Goal: Task Accomplishment & Management: Manage account settings

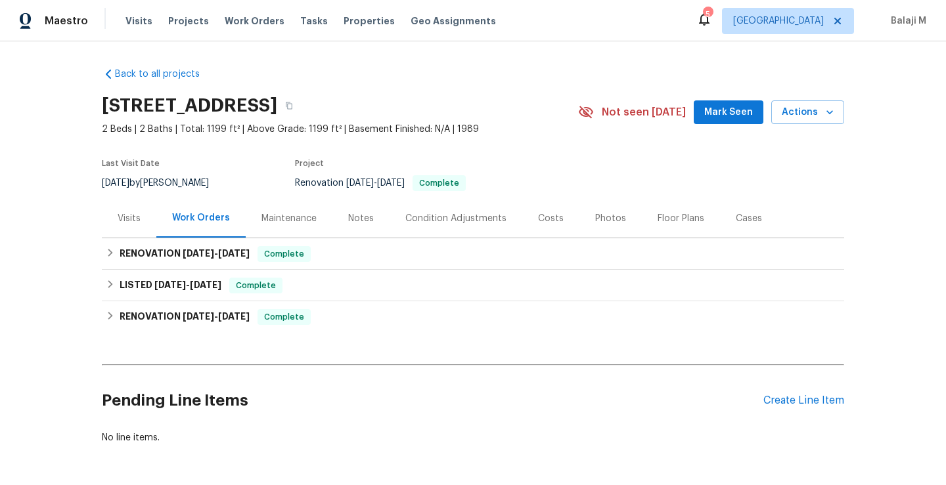
click at [298, 224] on div "Maintenance" at bounding box center [288, 218] width 55 height 13
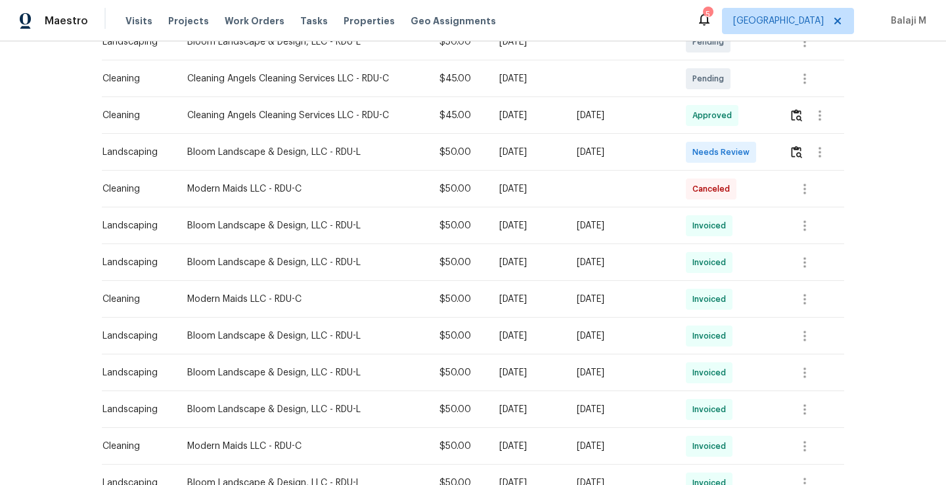
scroll to position [301, 0]
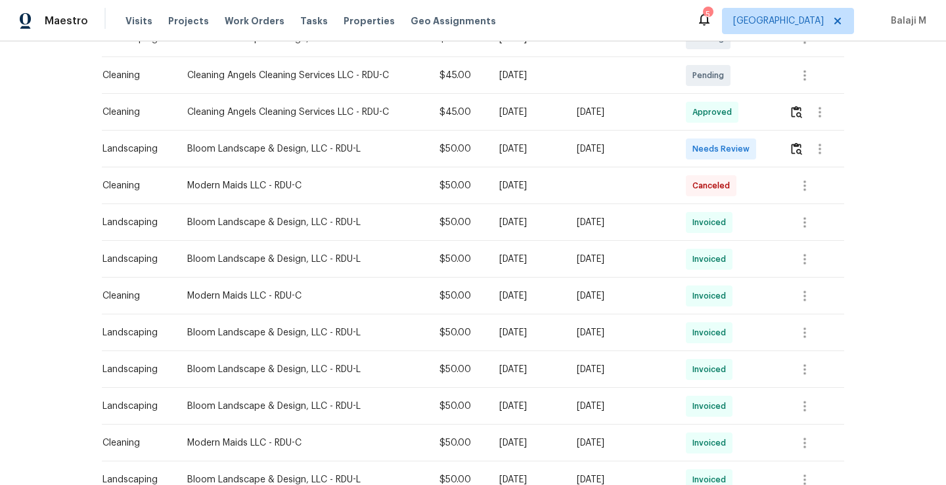
click at [499, 255] on div "[DATE]" at bounding box center [527, 259] width 56 height 13
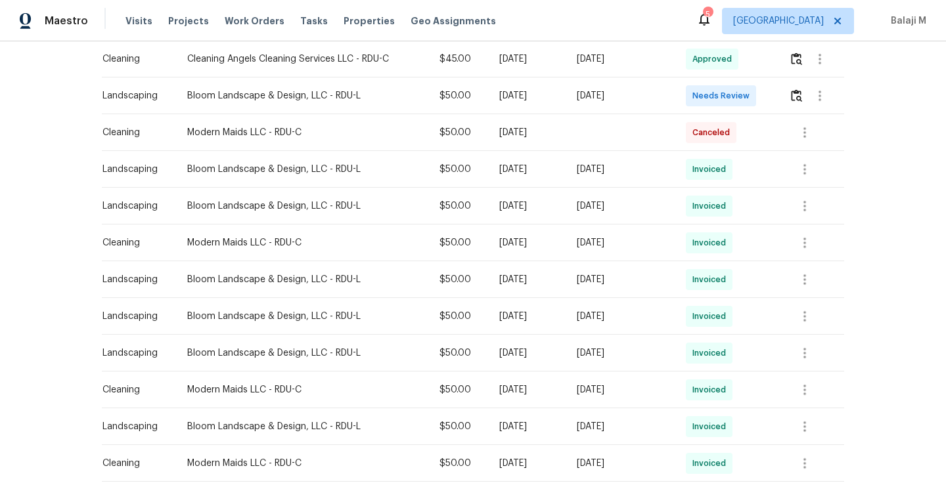
scroll to position [381, 0]
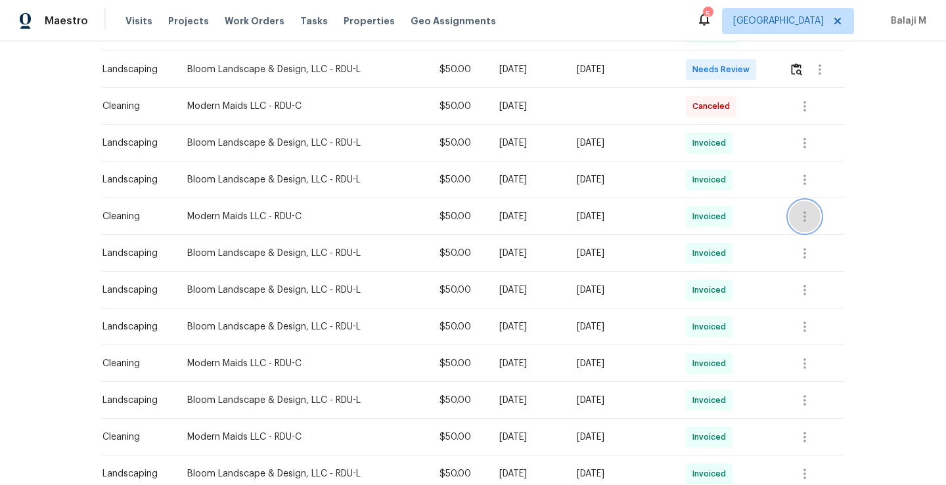
click at [805, 216] on icon "button" at bounding box center [805, 217] width 16 height 16
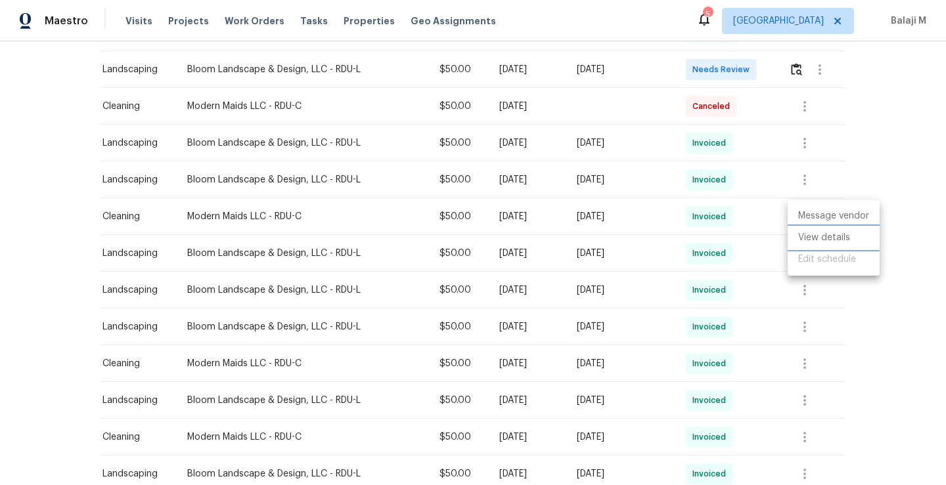
click at [814, 237] on li "View details" at bounding box center [833, 238] width 92 height 22
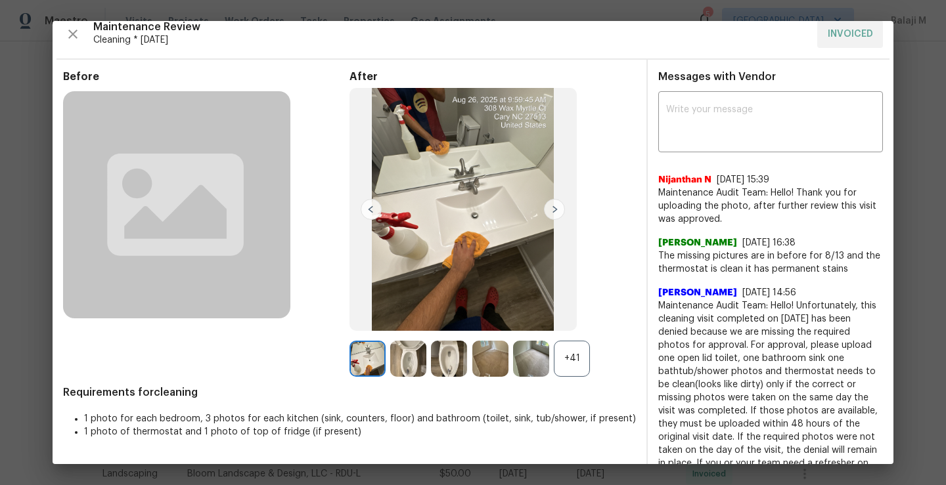
scroll to position [15, 0]
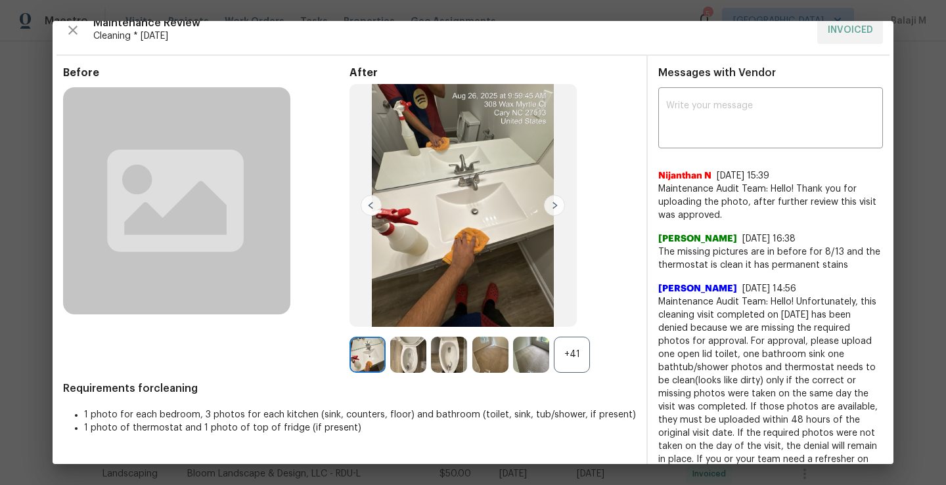
click at [569, 347] on div "+41" at bounding box center [572, 355] width 36 height 36
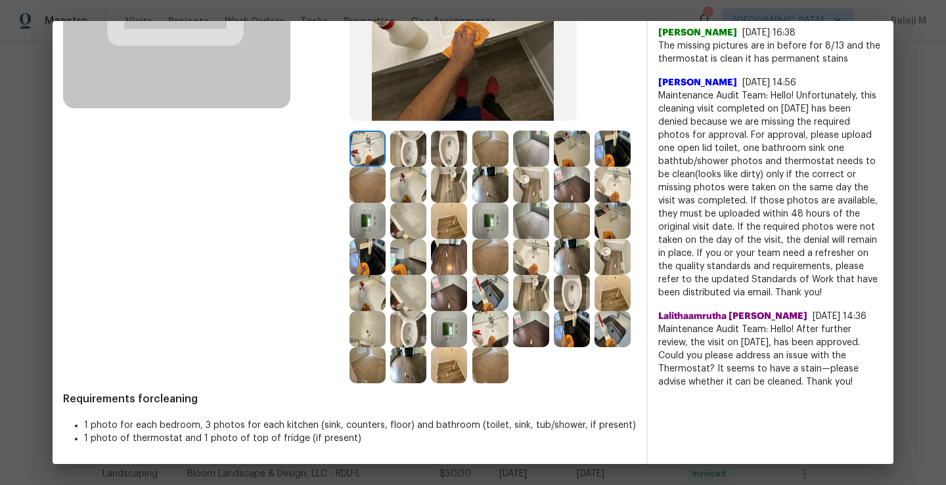
scroll to position [257, 0]
click at [350, 131] on img at bounding box center [367, 149] width 36 height 36
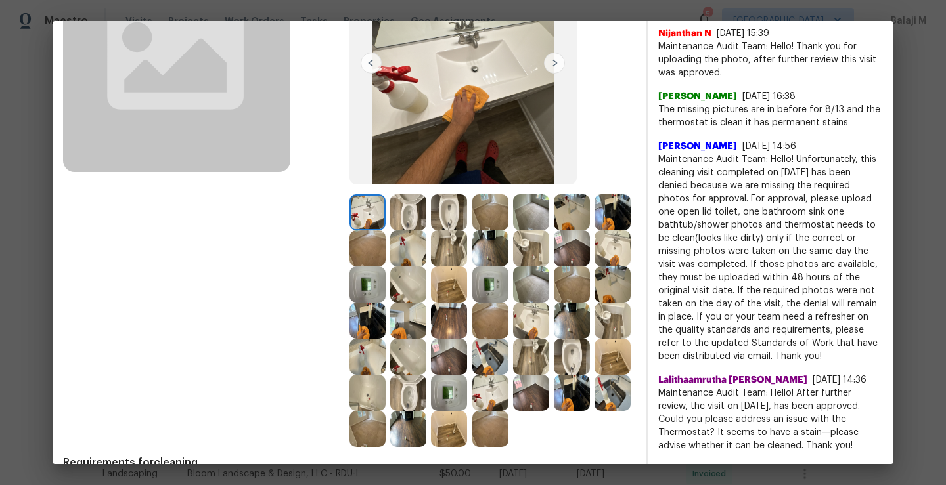
scroll to position [248, 0]
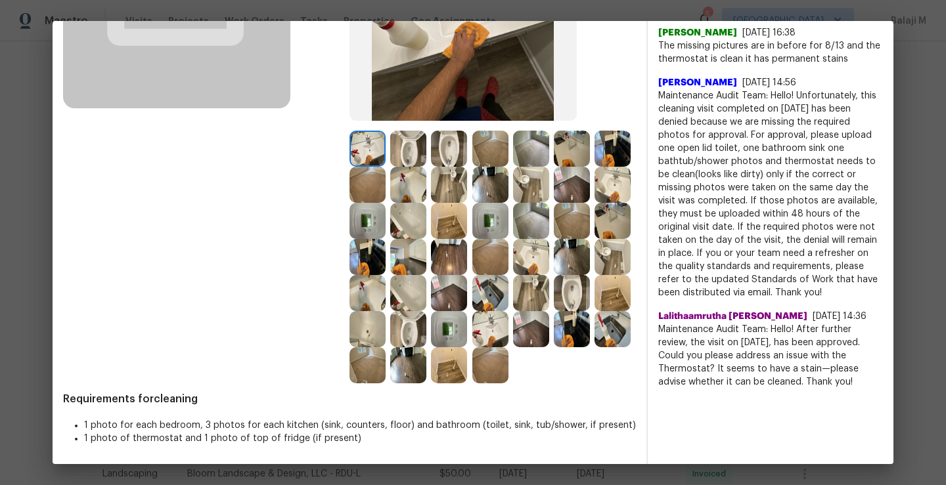
click at [363, 131] on img at bounding box center [367, 149] width 36 height 36
click at [393, 131] on img at bounding box center [408, 149] width 36 height 36
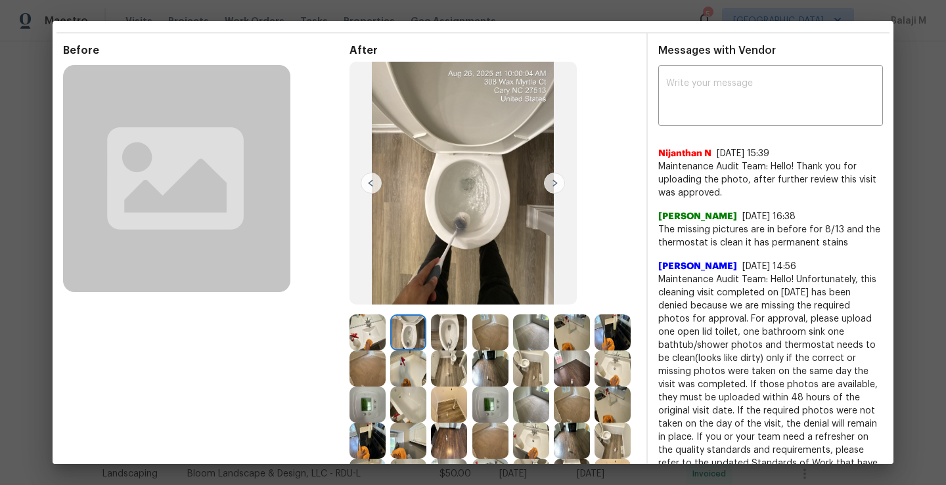
scroll to position [32, 0]
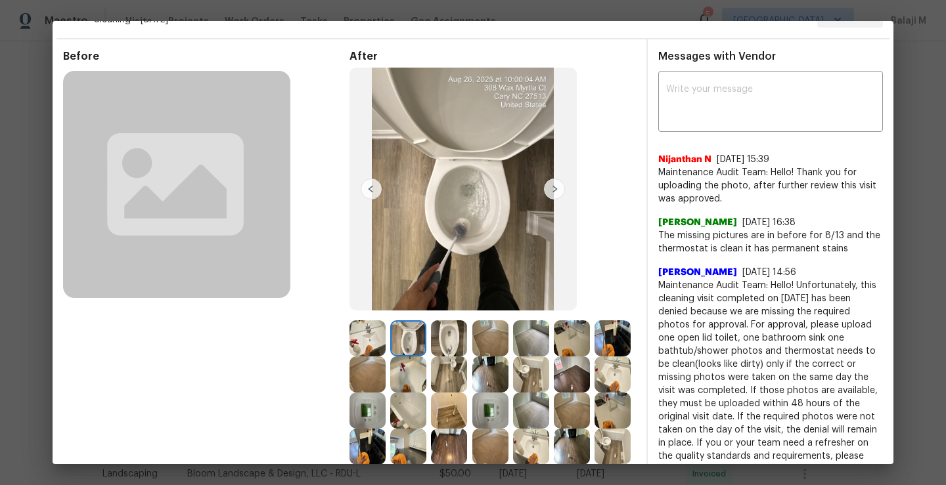
click at [441, 328] on img at bounding box center [449, 339] width 36 height 36
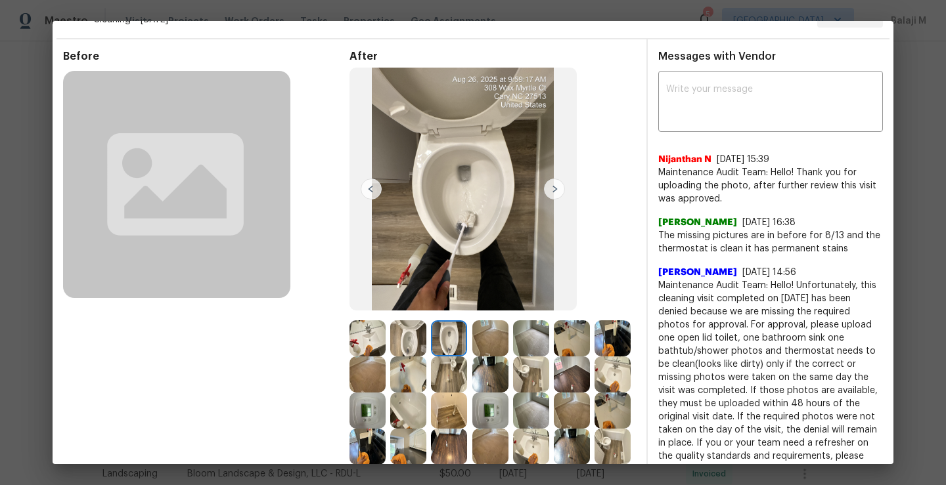
click at [441, 328] on img at bounding box center [449, 339] width 36 height 36
click at [480, 334] on img at bounding box center [490, 339] width 36 height 36
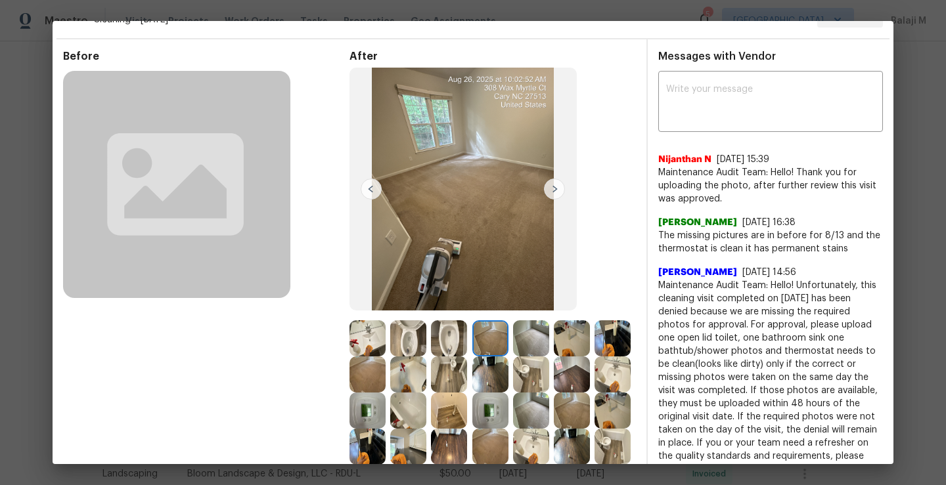
click at [480, 334] on img at bounding box center [490, 339] width 36 height 36
click at [525, 343] on img at bounding box center [531, 339] width 36 height 36
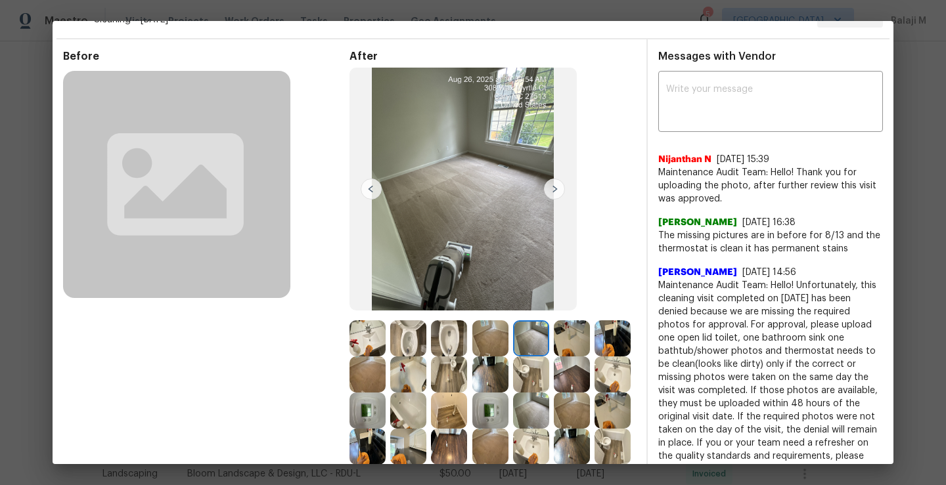
click at [525, 344] on img at bounding box center [531, 339] width 36 height 36
click at [529, 343] on img at bounding box center [531, 339] width 36 height 36
click at [575, 343] on img at bounding box center [572, 339] width 36 height 36
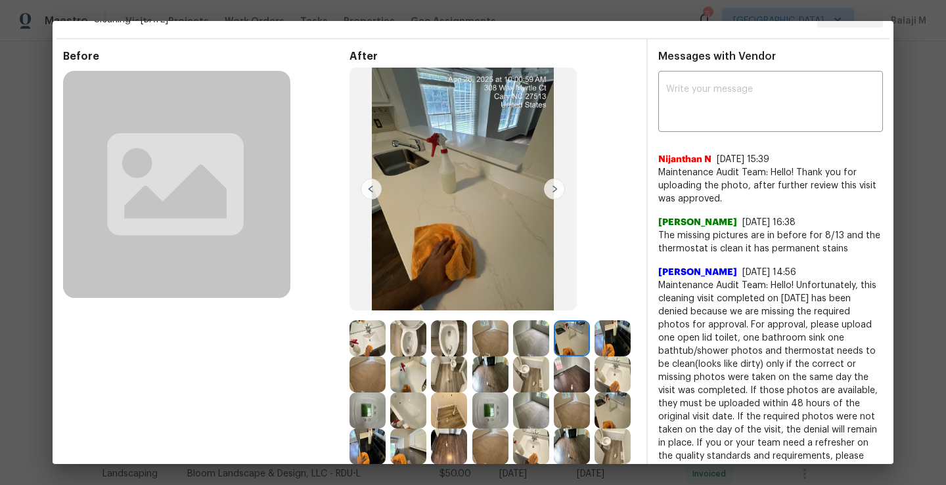
click at [594, 357] on img at bounding box center [612, 339] width 36 height 36
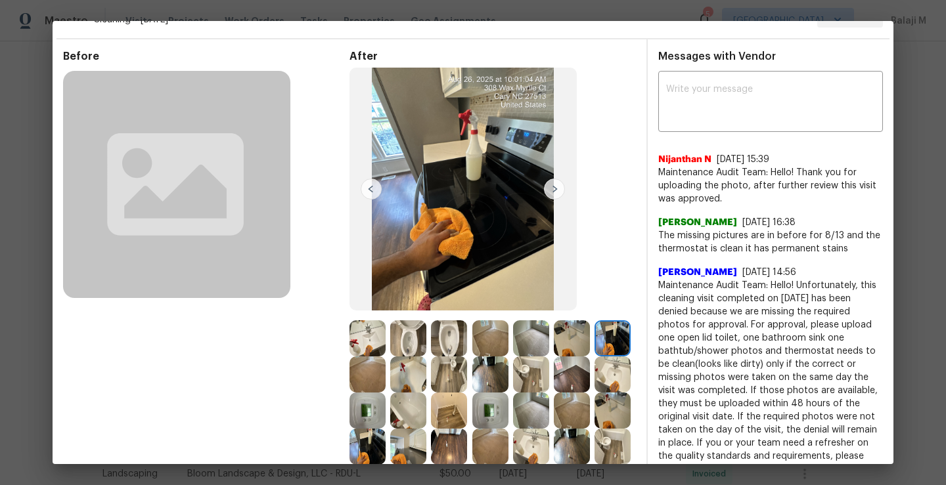
click at [386, 383] on img at bounding box center [367, 375] width 36 height 36
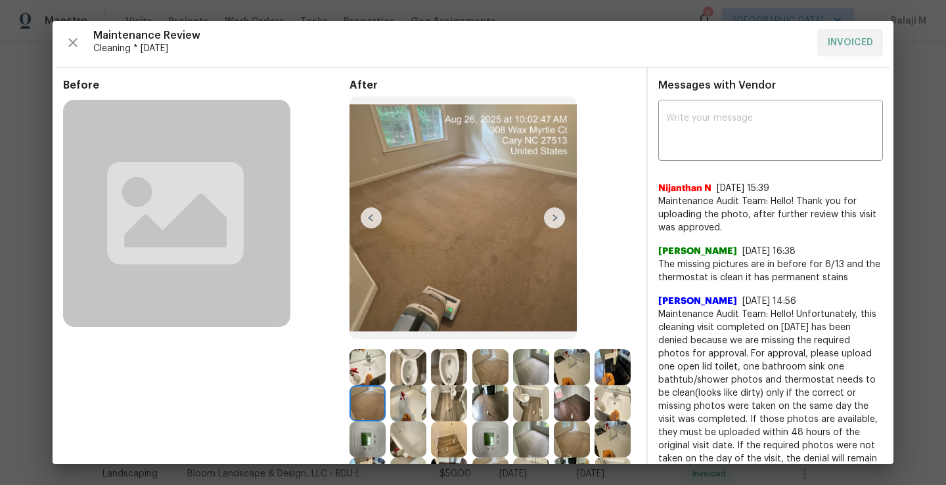
scroll to position [2, 0]
click at [509, 244] on img at bounding box center [462, 218] width 227 height 243
click at [426, 404] on img at bounding box center [408, 404] width 36 height 36
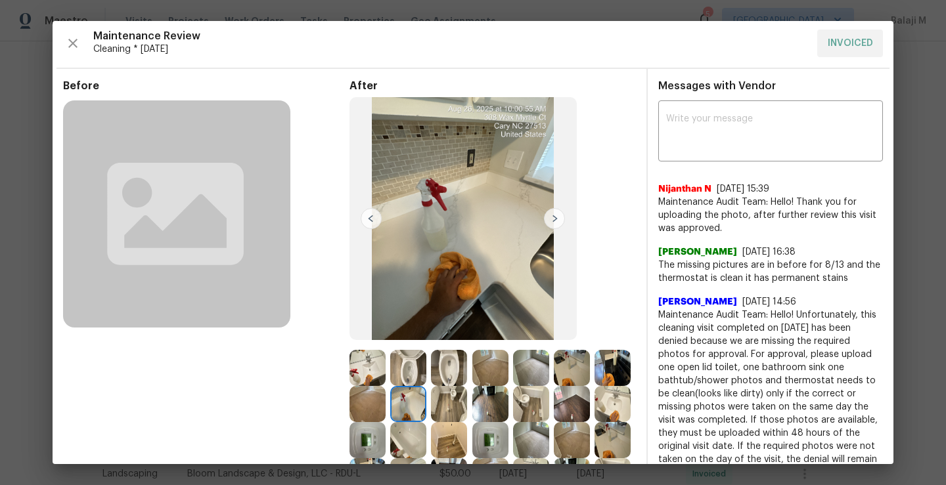
click at [426, 404] on img at bounding box center [408, 404] width 36 height 36
click at [467, 407] on img at bounding box center [449, 404] width 36 height 36
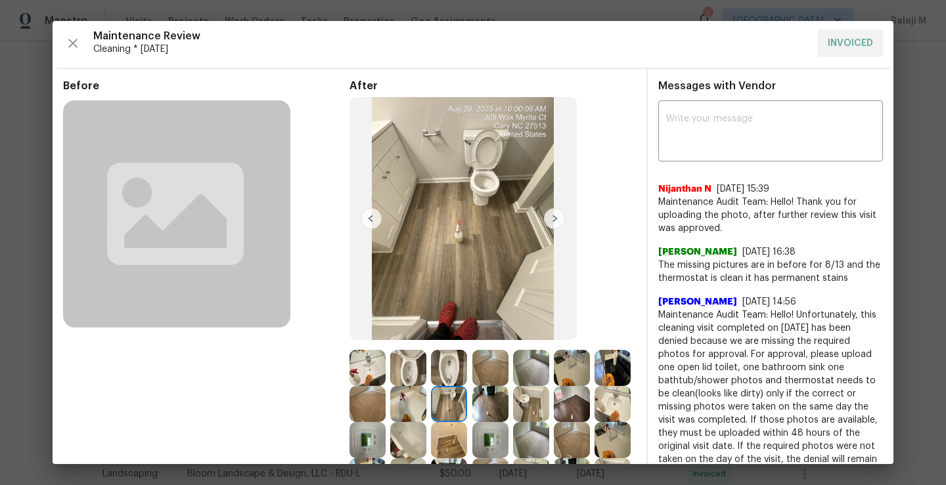
click at [467, 407] on img at bounding box center [449, 404] width 36 height 36
click at [508, 408] on img at bounding box center [490, 404] width 36 height 36
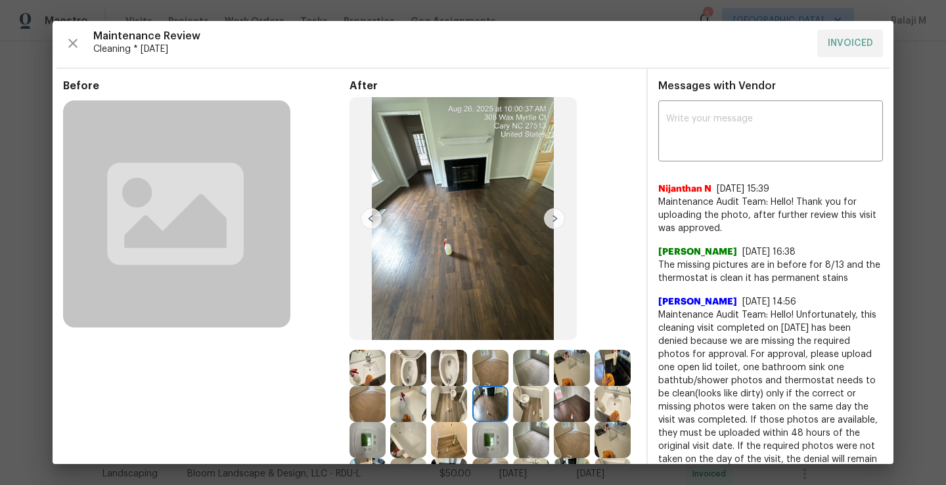
click at [549, 407] on img at bounding box center [531, 404] width 36 height 36
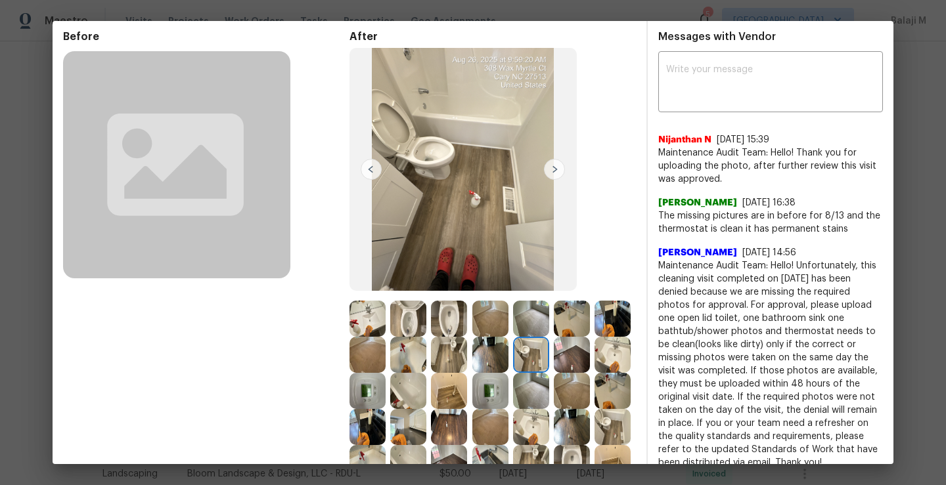
scroll to position [55, 0]
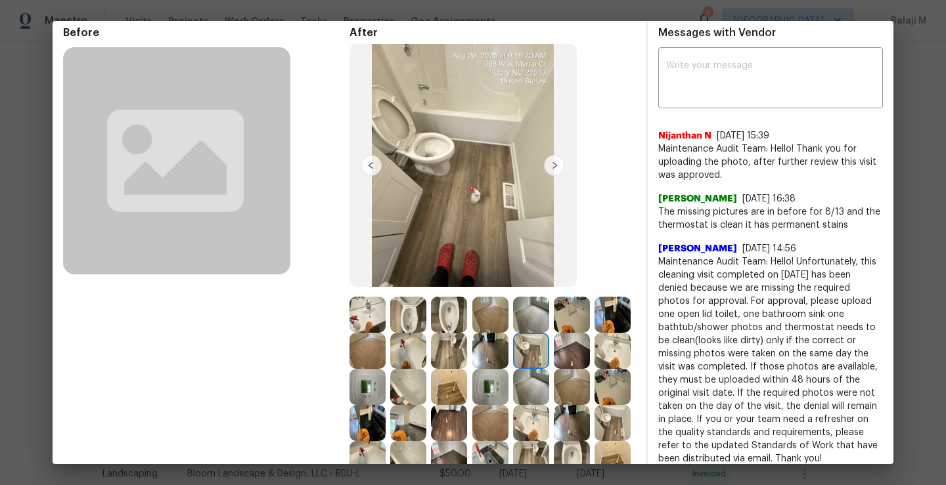
click at [554, 369] on img at bounding box center [572, 351] width 36 height 36
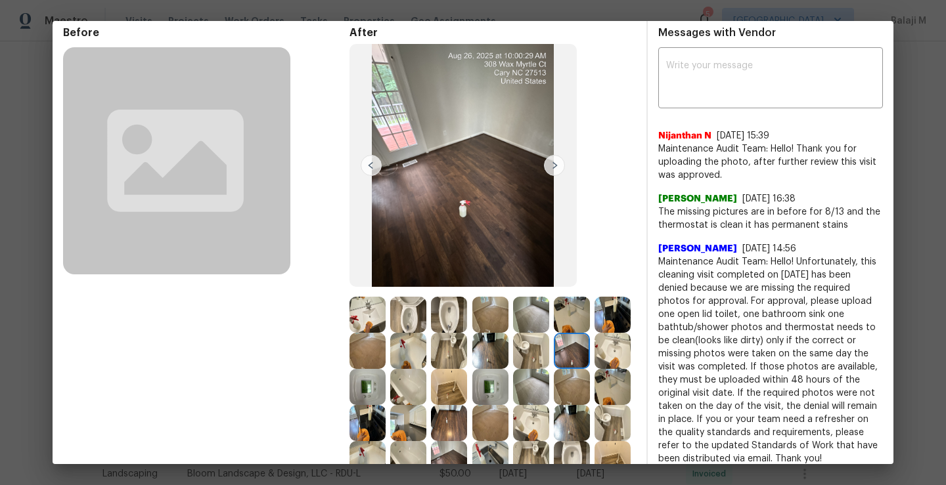
click at [594, 369] on img at bounding box center [612, 351] width 36 height 36
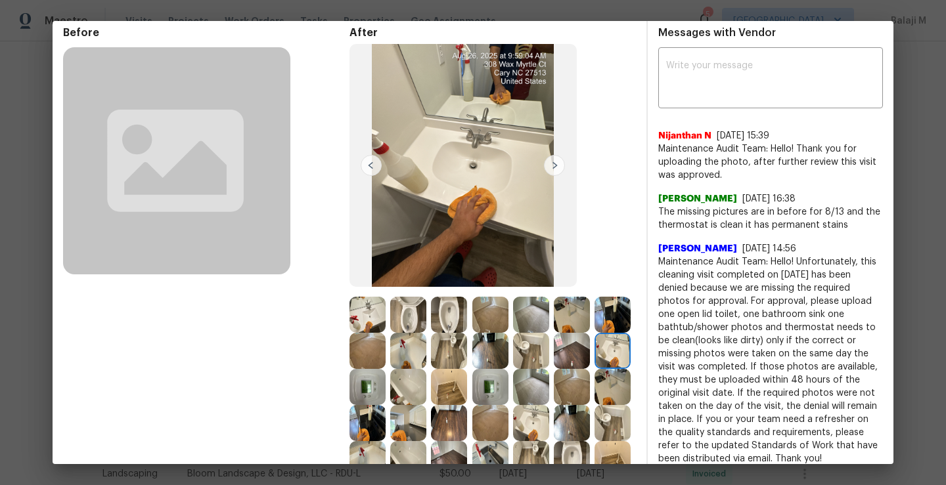
click at [594, 369] on div at bounding box center [614, 351] width 41 height 36
click at [386, 388] on img at bounding box center [367, 387] width 36 height 36
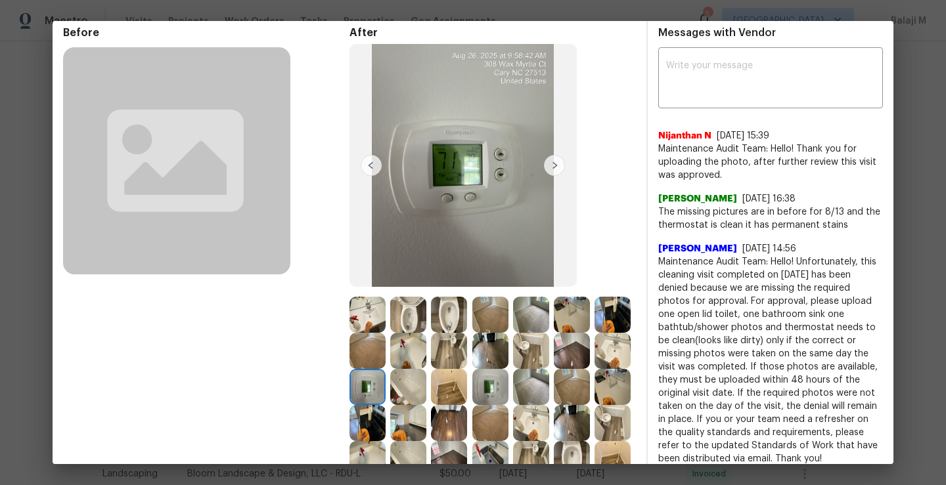
click at [426, 387] on img at bounding box center [408, 387] width 36 height 36
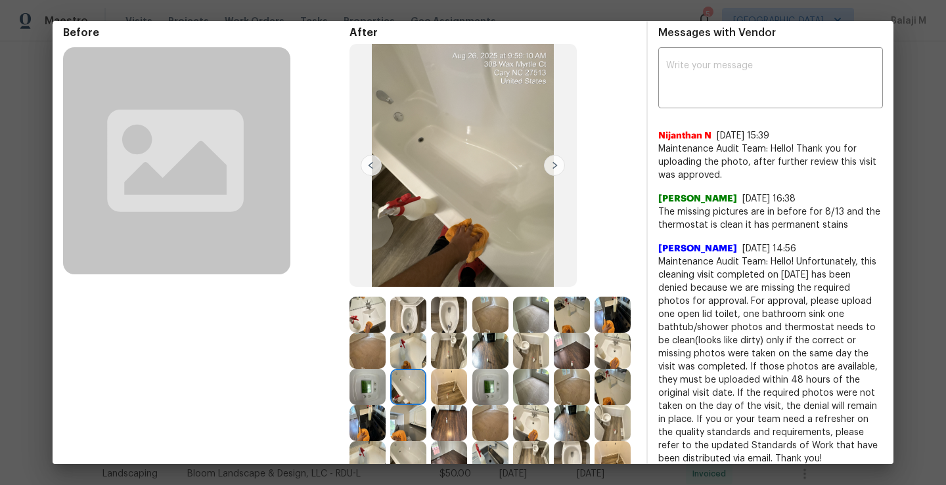
click at [386, 393] on img at bounding box center [367, 387] width 36 height 36
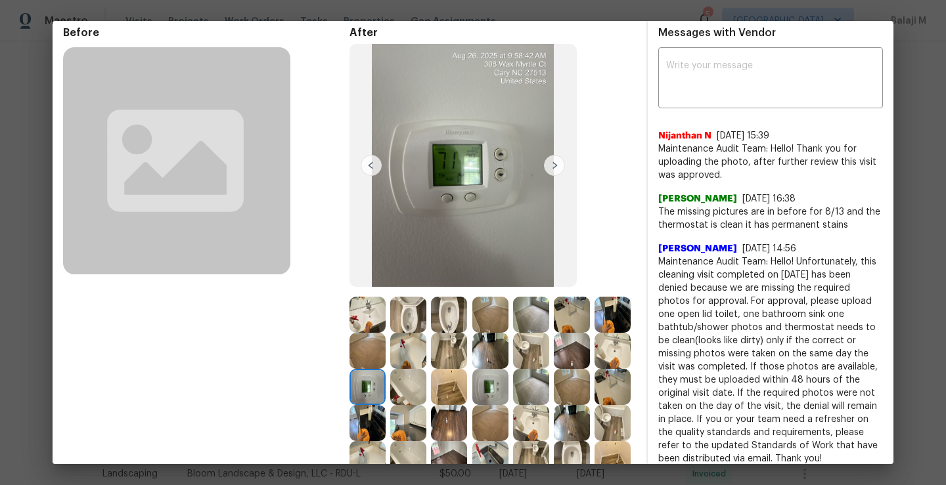
click at [426, 391] on img at bounding box center [408, 387] width 36 height 36
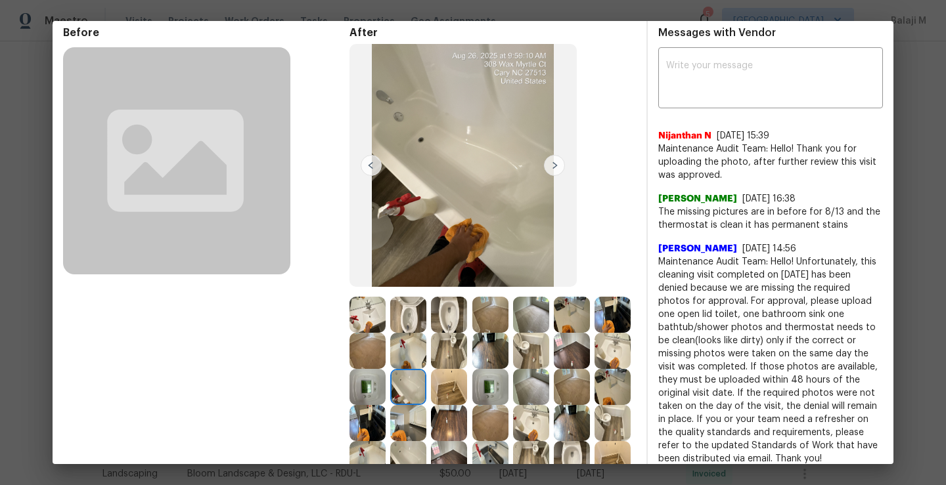
click at [467, 392] on img at bounding box center [449, 387] width 36 height 36
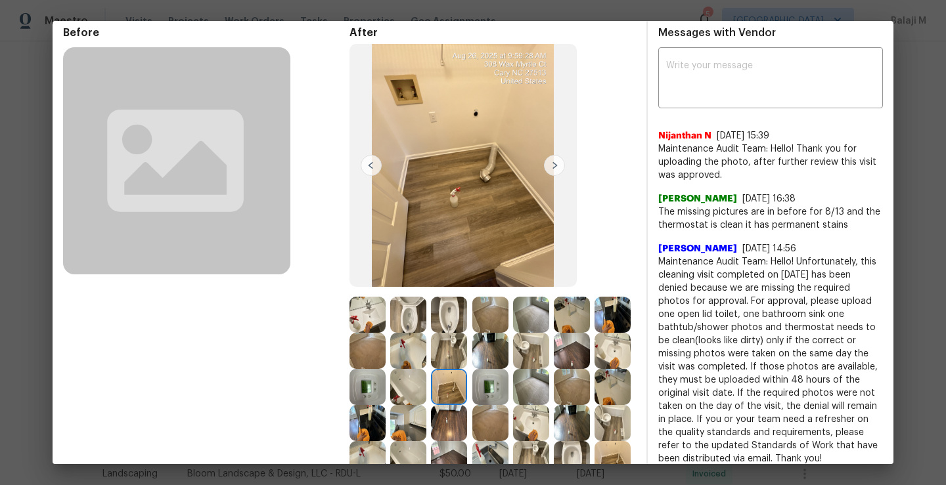
click at [508, 390] on img at bounding box center [490, 387] width 36 height 36
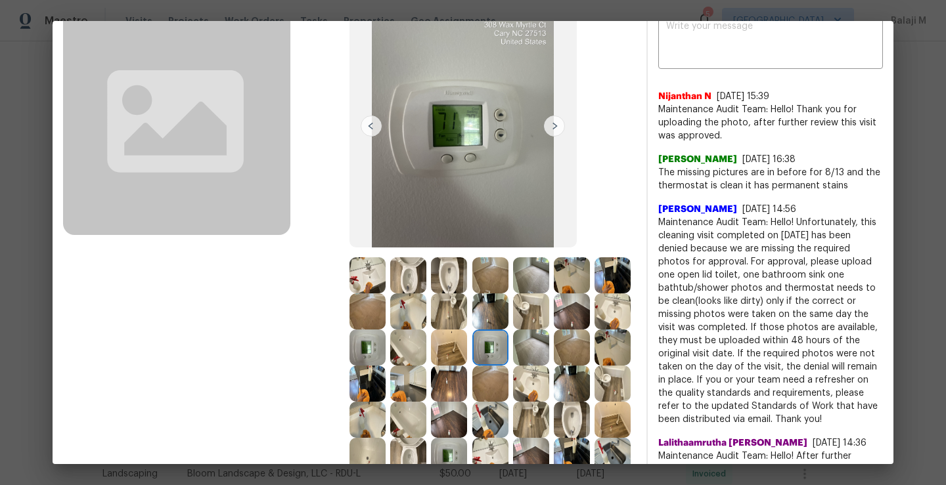
scroll to position [138, 0]
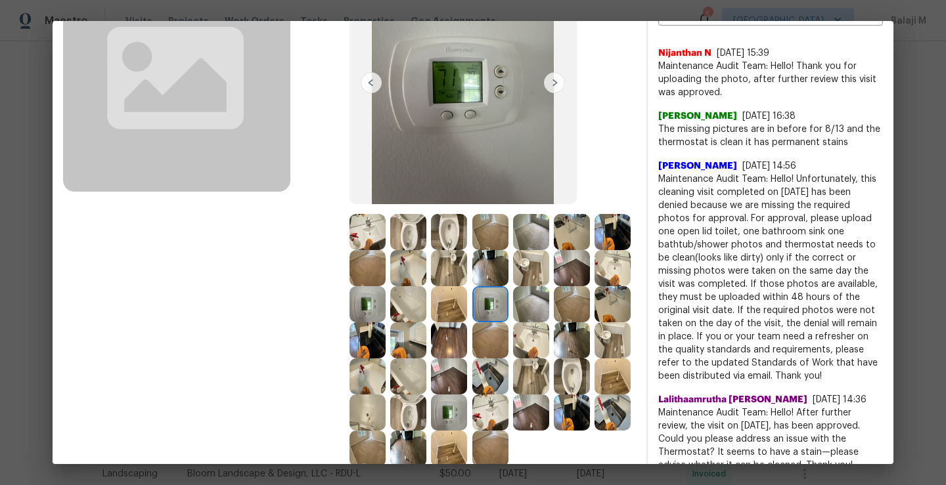
click at [513, 322] on img at bounding box center [531, 304] width 36 height 36
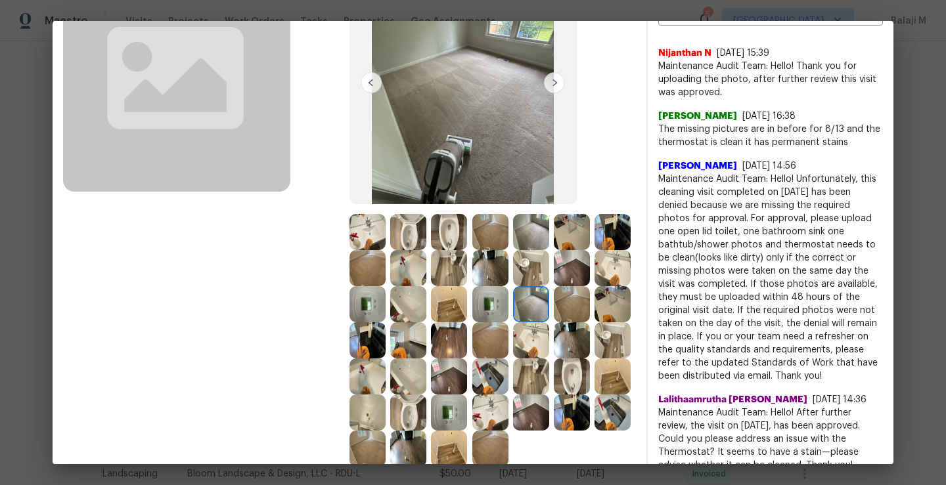
click at [554, 322] on img at bounding box center [572, 304] width 36 height 36
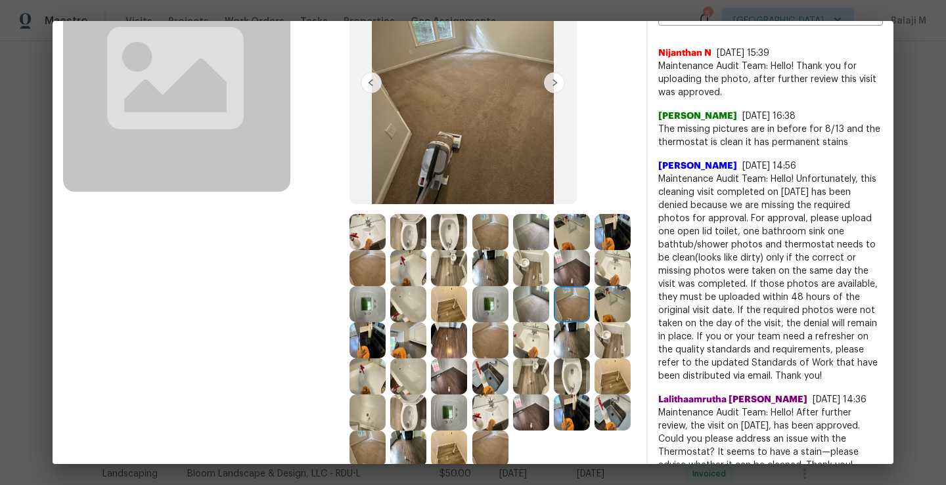
click at [478, 145] on img at bounding box center [462, 82] width 227 height 243
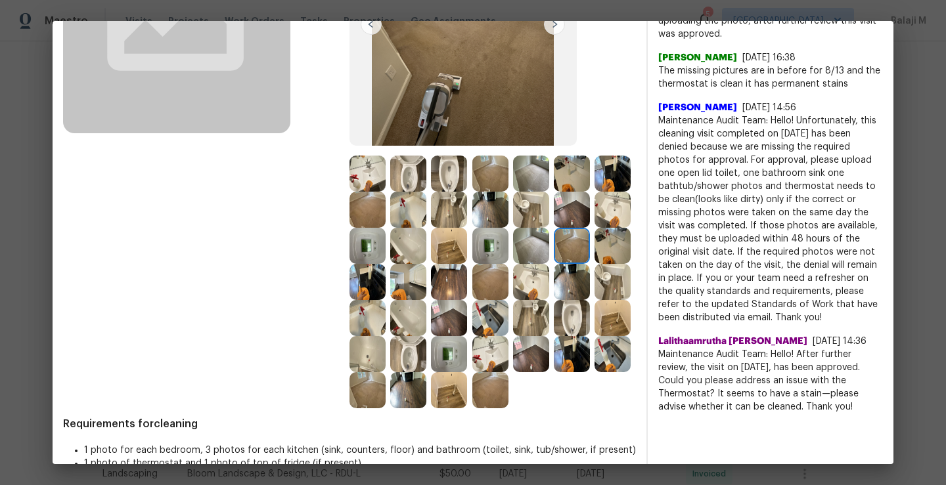
scroll to position [200, 0]
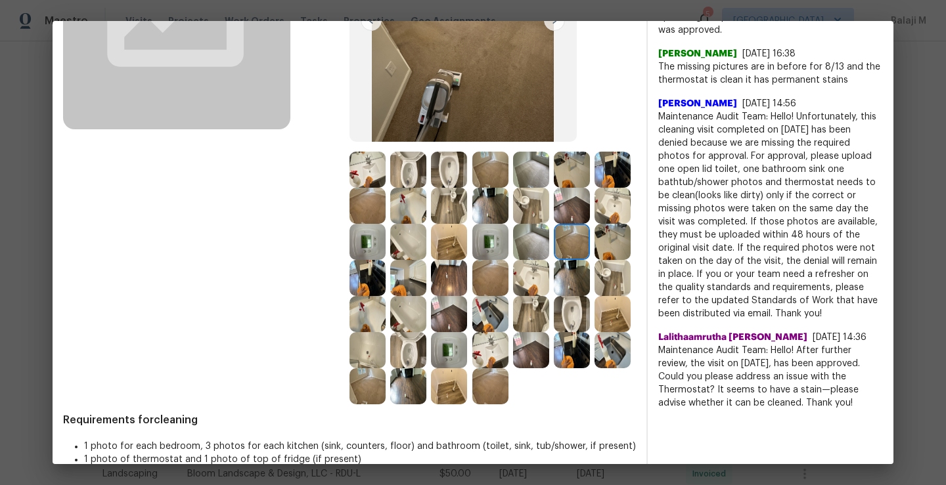
click at [594, 260] on img at bounding box center [612, 242] width 36 height 36
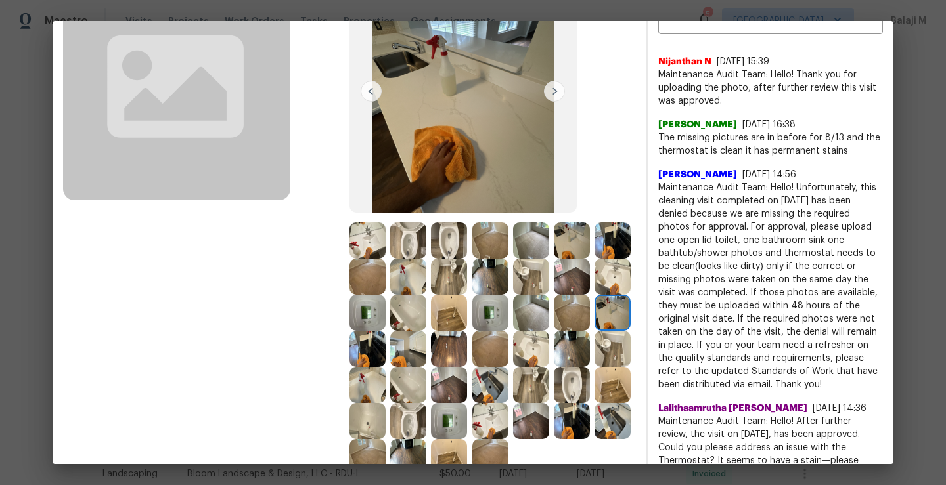
scroll to position [130, 0]
click at [426, 314] on img at bounding box center [408, 312] width 36 height 36
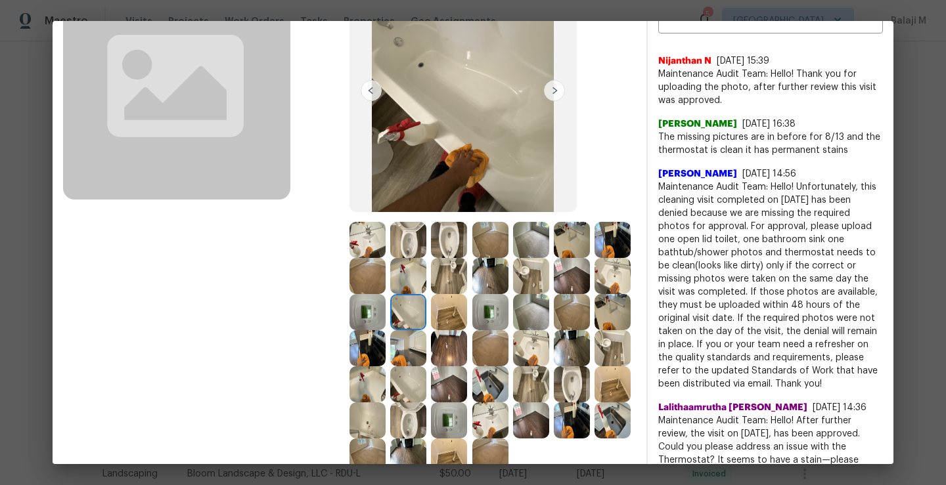
click at [467, 312] on img at bounding box center [449, 312] width 36 height 36
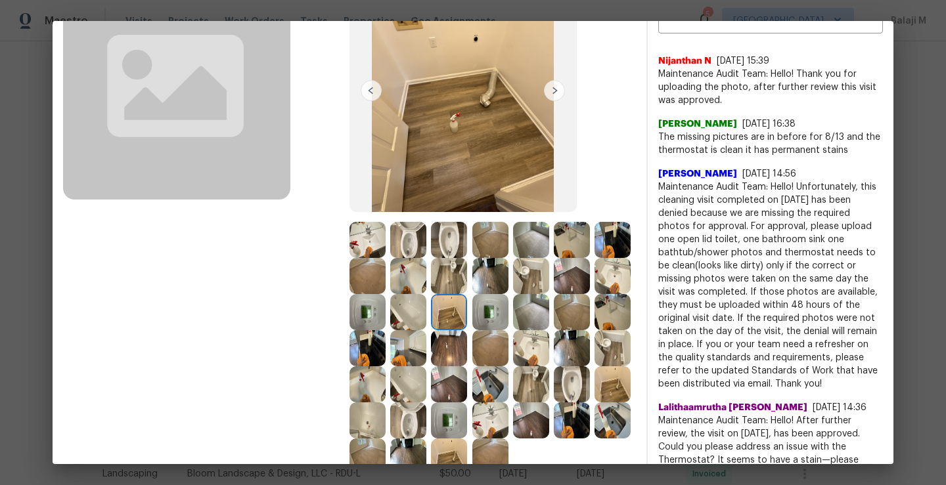
click at [426, 353] on img at bounding box center [408, 348] width 36 height 36
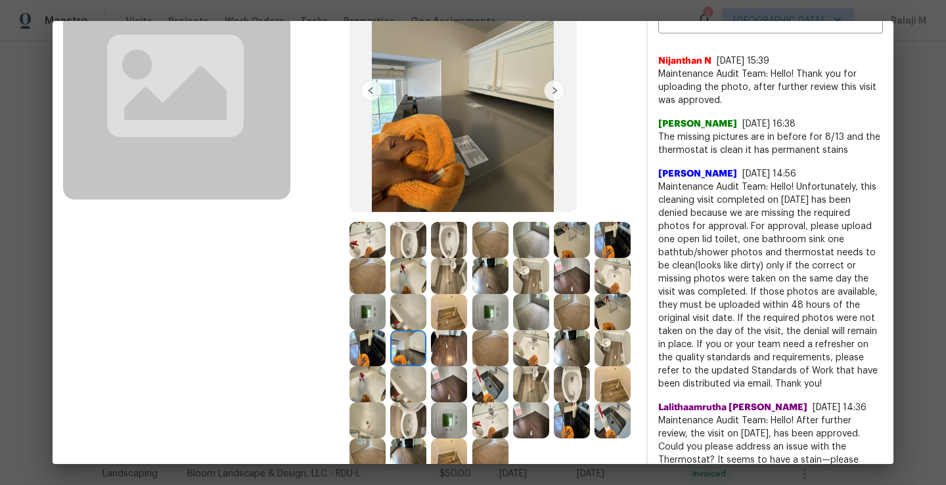
click at [467, 355] on img at bounding box center [449, 348] width 36 height 36
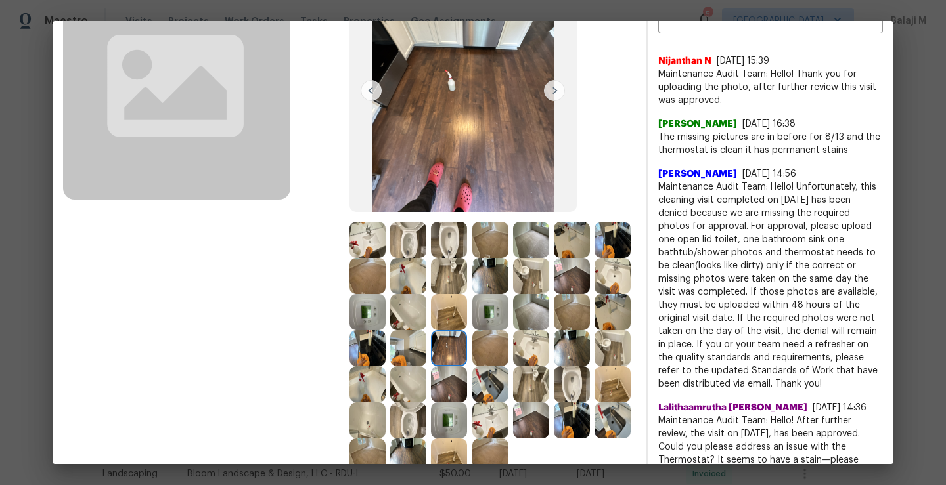
click at [426, 385] on img at bounding box center [408, 384] width 36 height 36
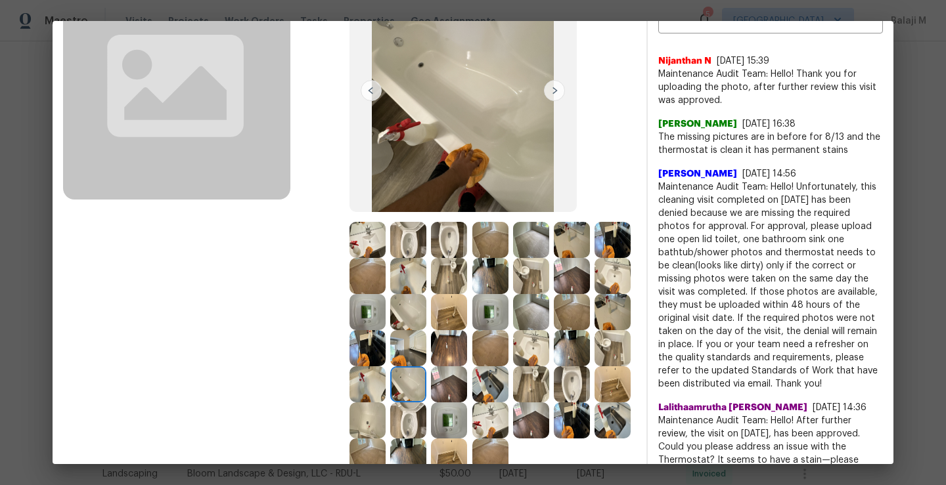
click at [386, 389] on img at bounding box center [367, 384] width 36 height 36
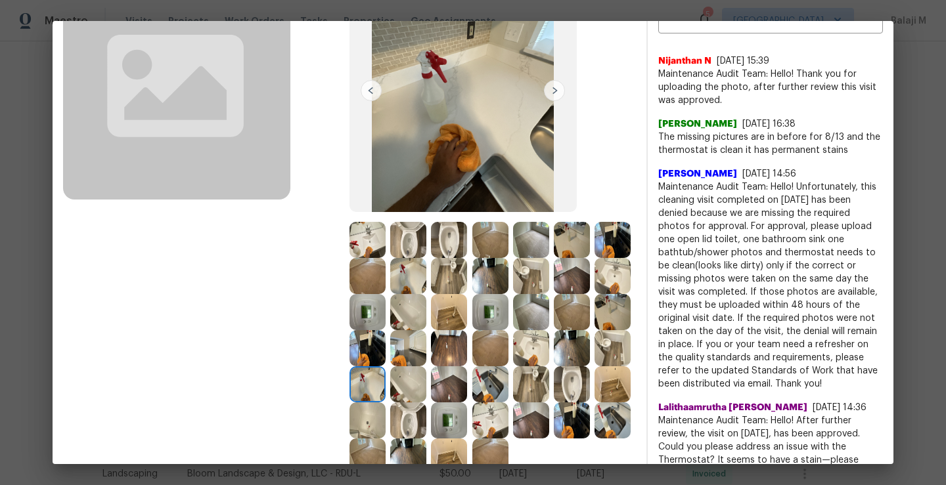
click at [554, 366] on img at bounding box center [572, 348] width 36 height 36
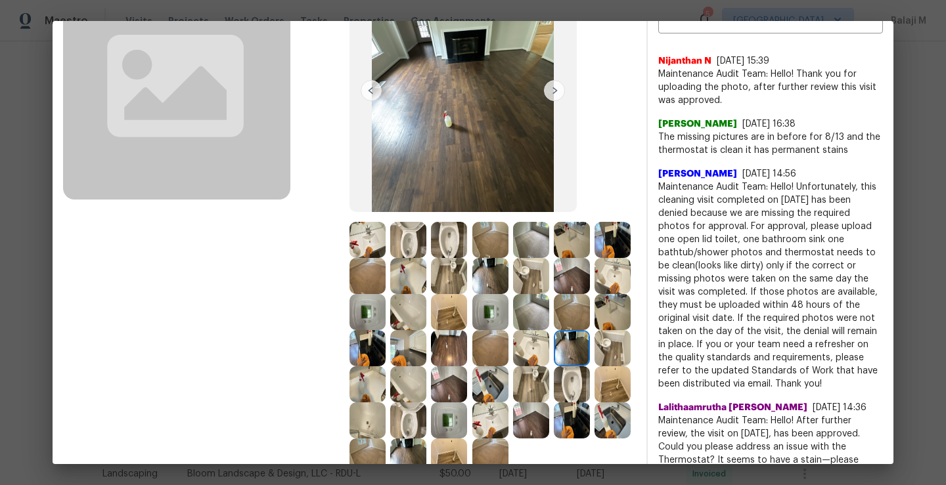
click at [554, 366] on img at bounding box center [572, 348] width 36 height 36
click at [594, 366] on img at bounding box center [612, 348] width 36 height 36
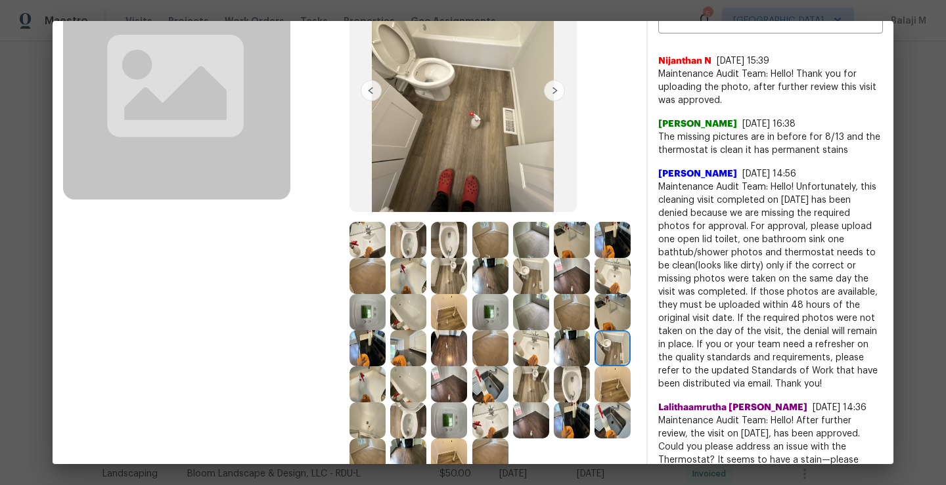
click at [431, 403] on img at bounding box center [449, 384] width 36 height 36
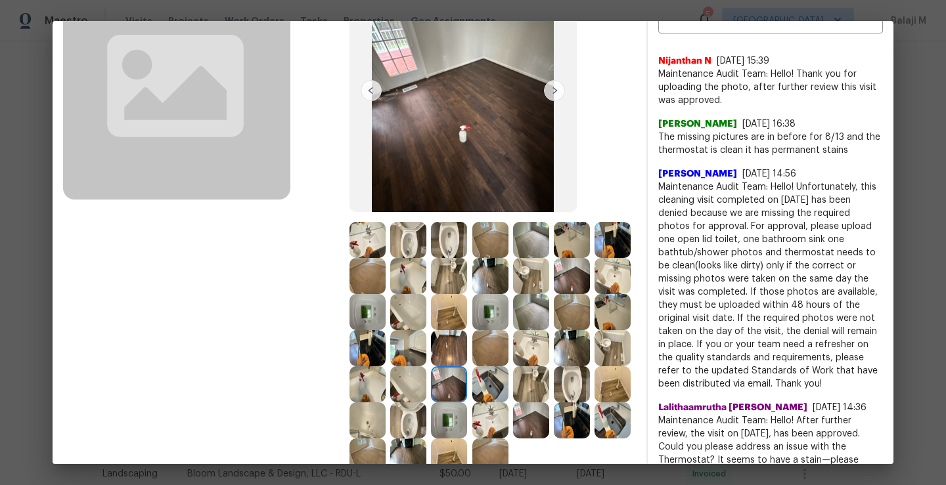
click at [472, 366] on img at bounding box center [490, 348] width 36 height 36
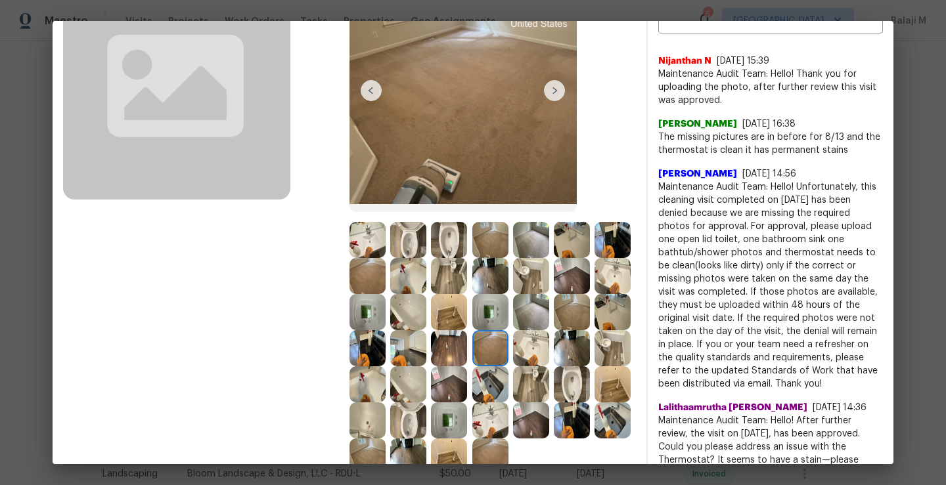
click at [513, 366] on img at bounding box center [531, 348] width 36 height 36
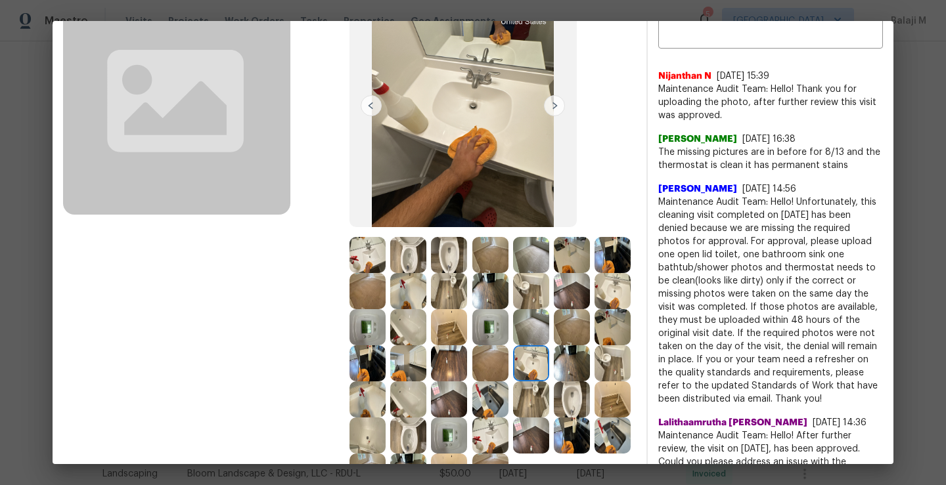
scroll to position [113, 0]
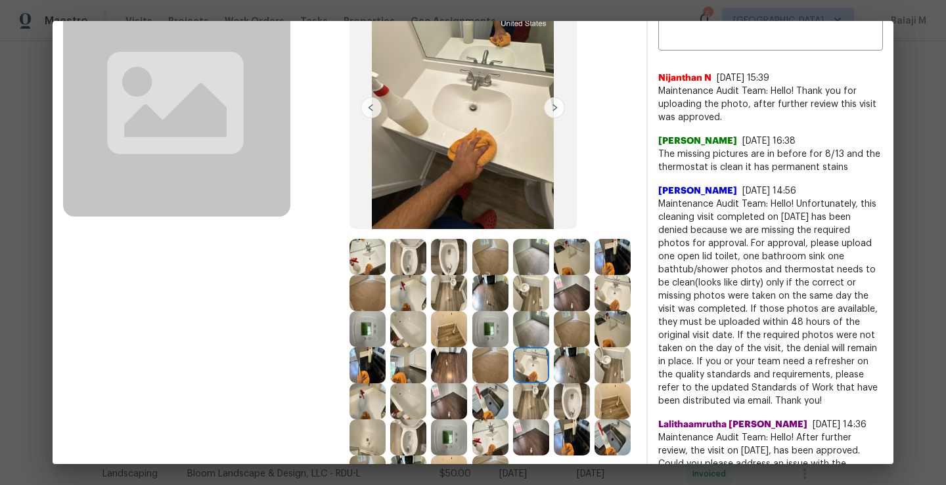
click at [554, 384] on img at bounding box center [572, 365] width 36 height 36
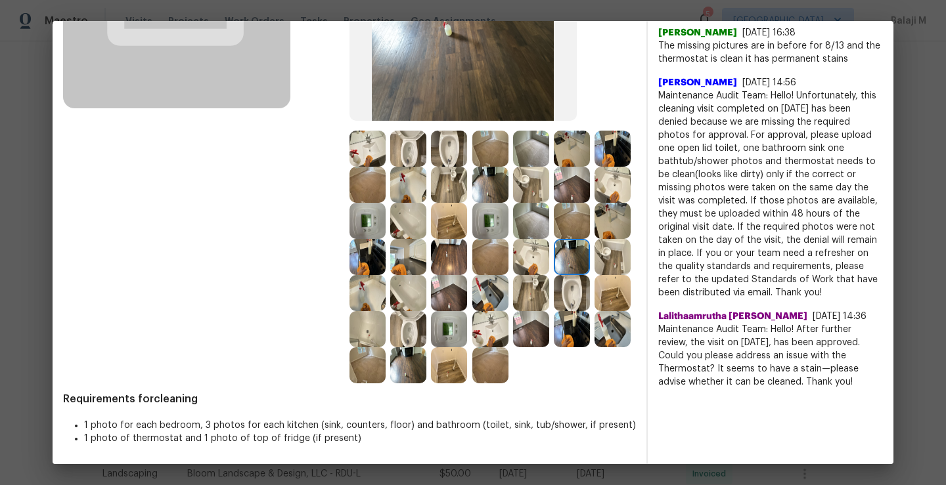
scroll to position [231, 0]
click at [386, 295] on img at bounding box center [367, 293] width 36 height 36
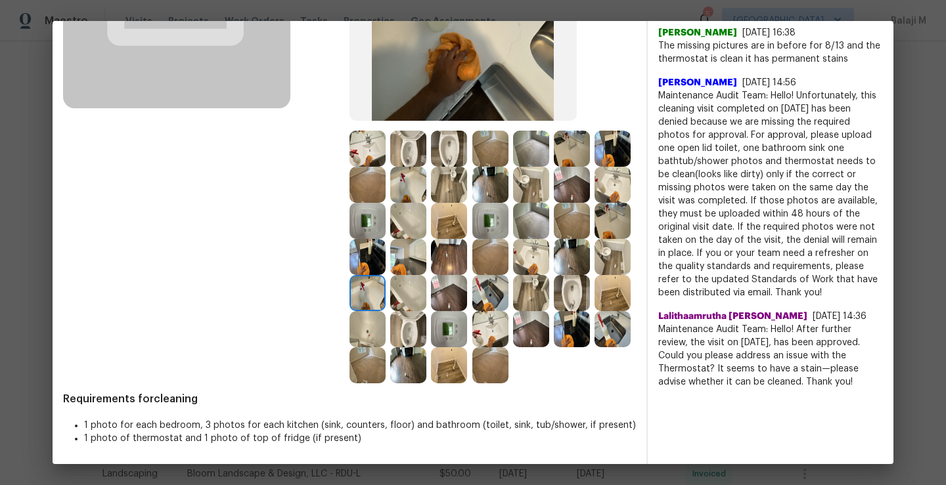
click at [426, 296] on img at bounding box center [408, 293] width 36 height 36
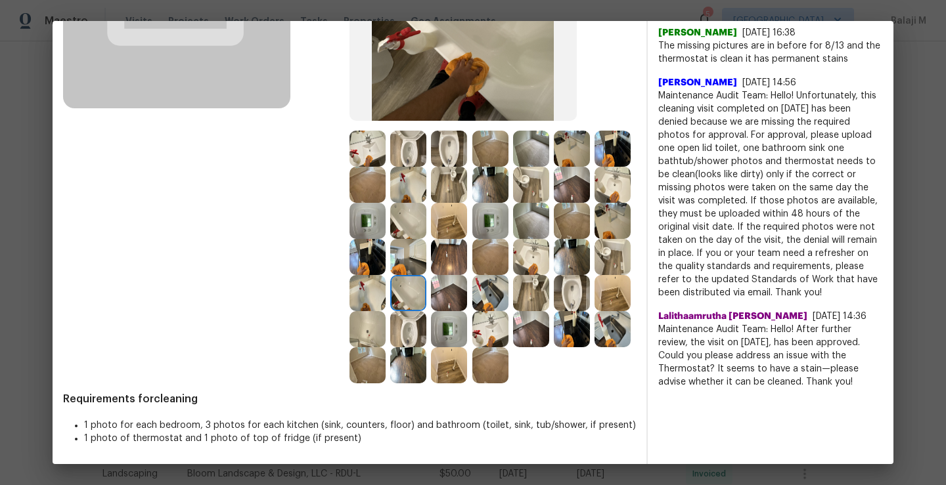
click at [386, 293] on img at bounding box center [367, 293] width 36 height 36
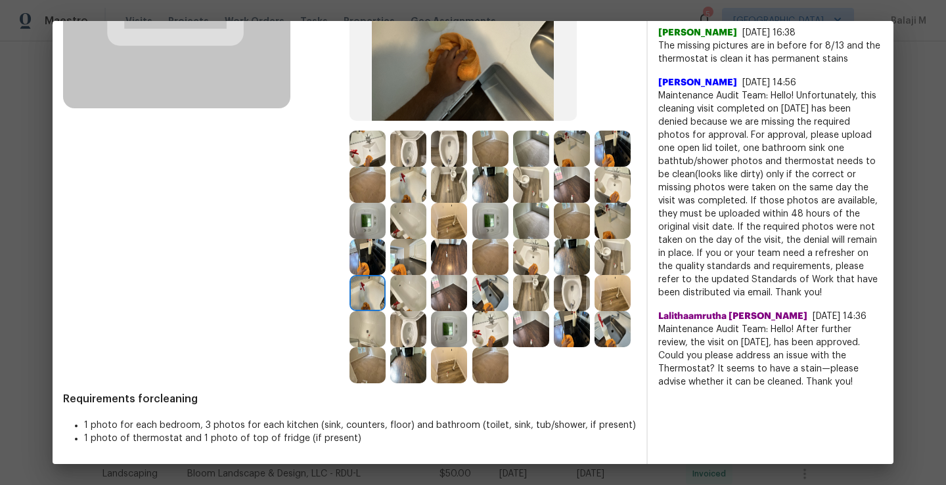
click at [390, 296] on div at bounding box center [369, 293] width 41 height 36
click at [426, 286] on img at bounding box center [408, 293] width 36 height 36
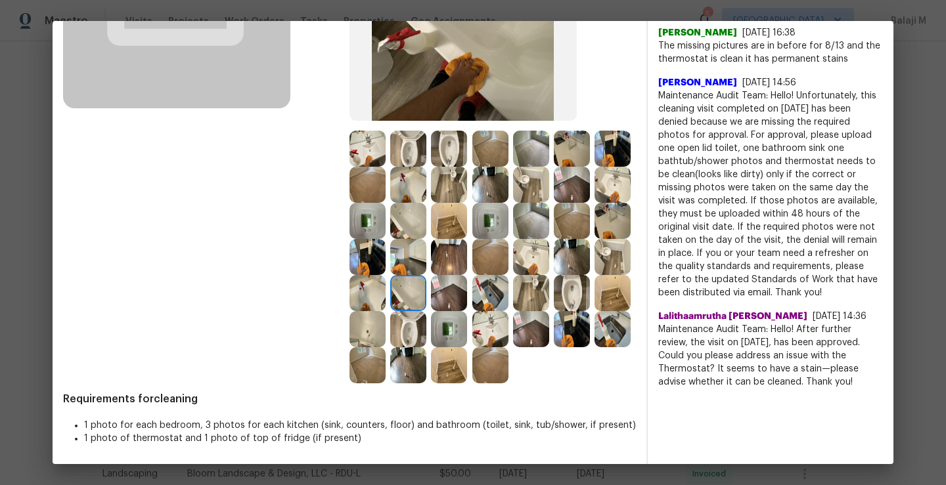
click at [594, 275] on img at bounding box center [612, 257] width 36 height 36
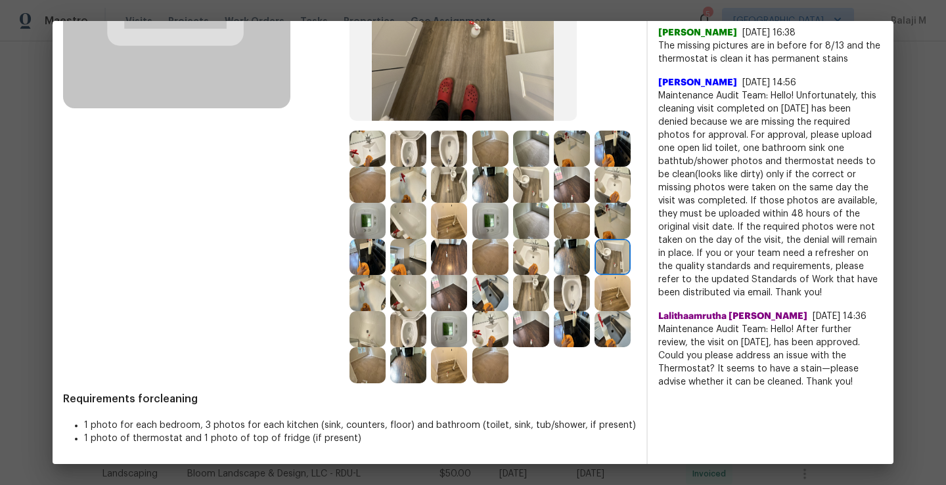
click at [386, 282] on img at bounding box center [367, 293] width 36 height 36
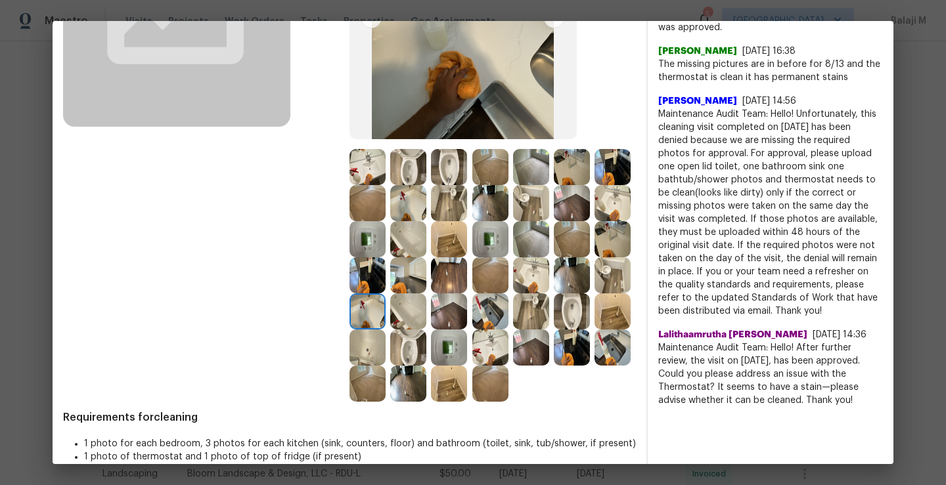
scroll to position [217, 0]
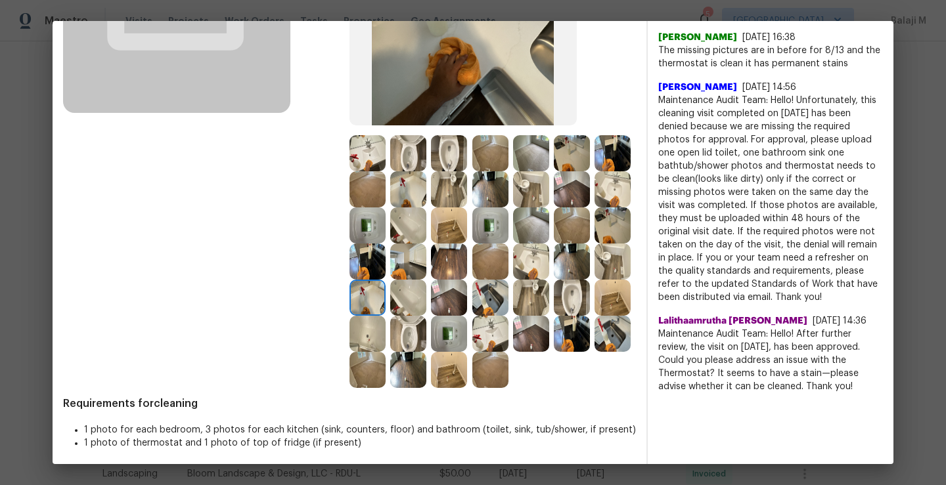
click at [426, 295] on img at bounding box center [408, 298] width 36 height 36
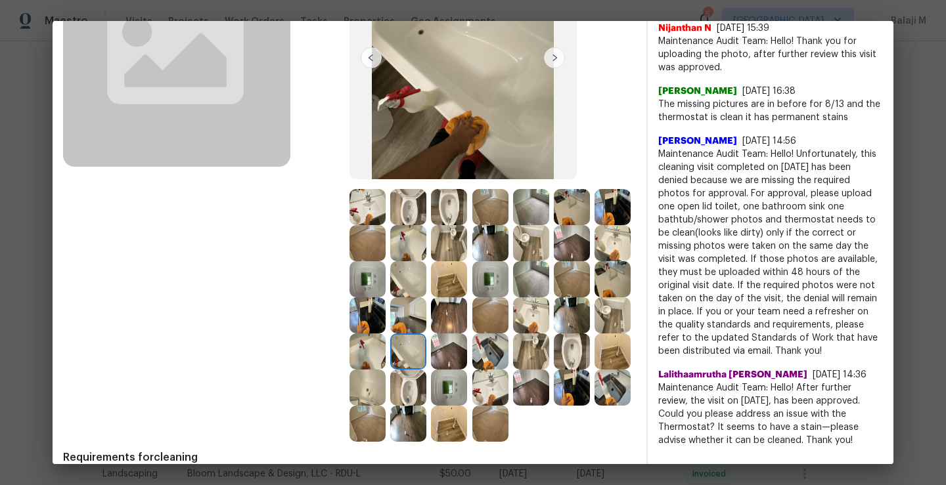
scroll to position [181, 0]
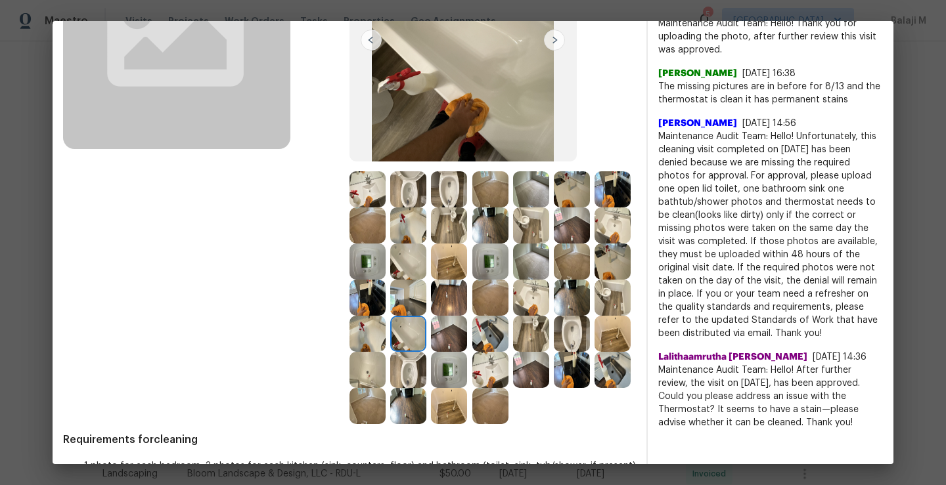
click at [431, 352] on img at bounding box center [449, 334] width 36 height 36
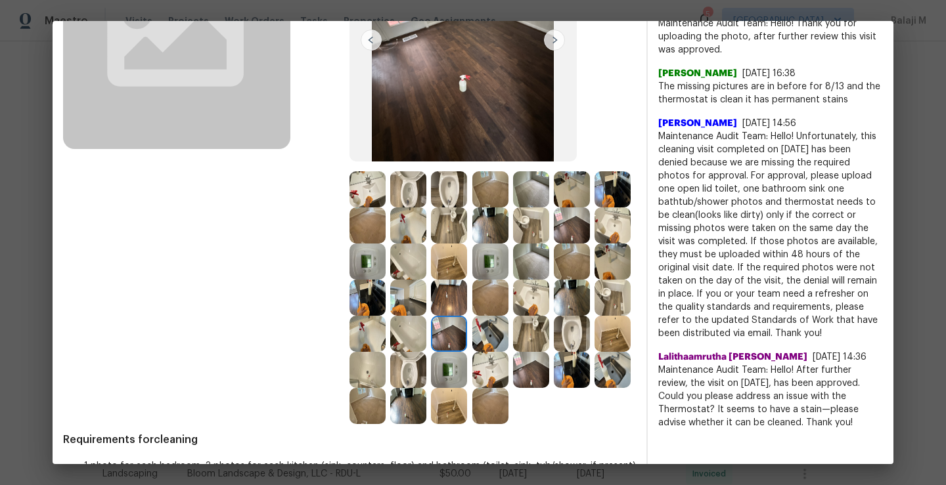
click at [472, 352] on img at bounding box center [490, 334] width 36 height 36
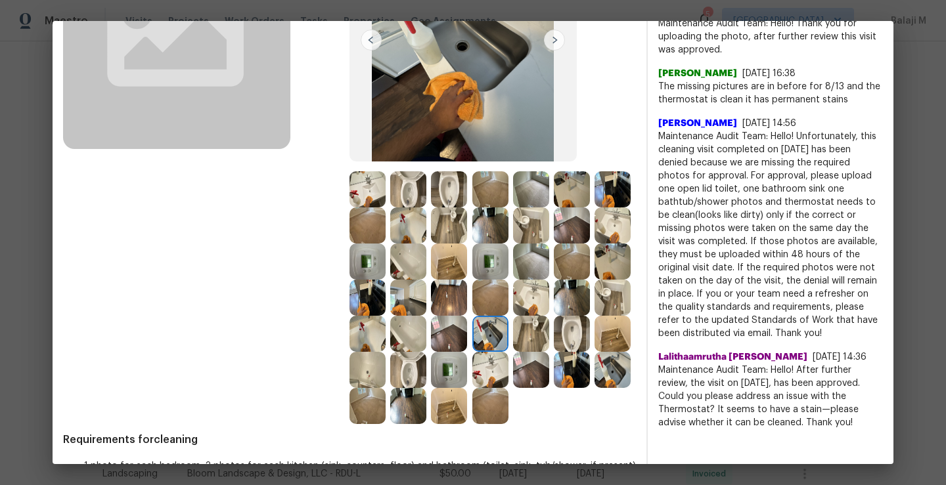
click at [472, 352] on div at bounding box center [492, 334] width 41 height 36
click at [513, 352] on img at bounding box center [531, 334] width 36 height 36
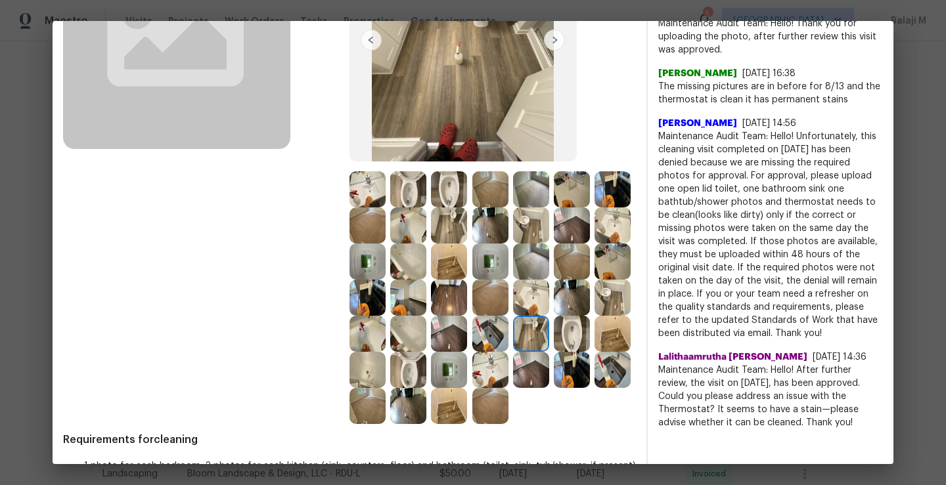
click at [554, 352] on img at bounding box center [572, 334] width 36 height 36
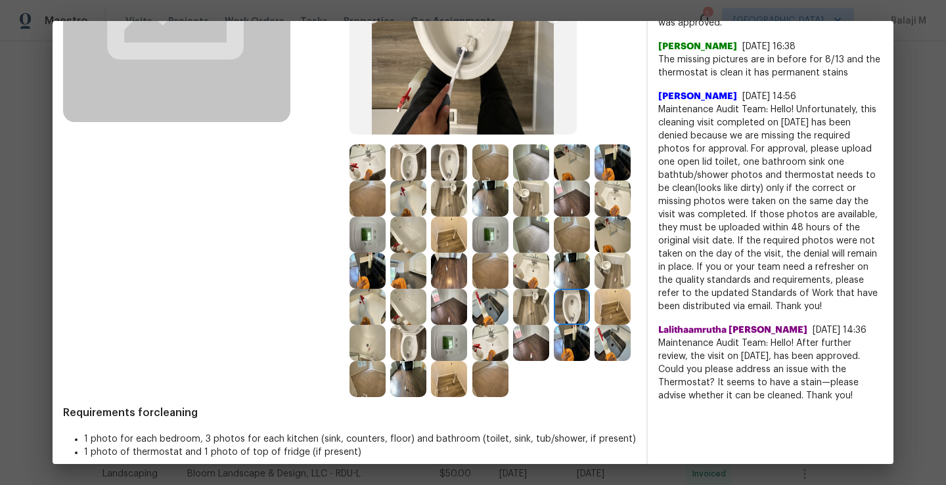
scroll to position [242, 0]
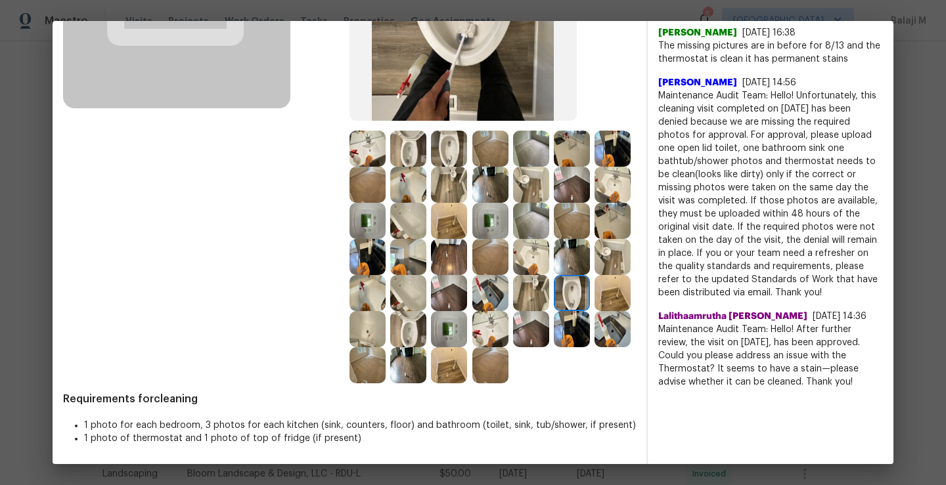
click at [554, 301] on img at bounding box center [572, 293] width 36 height 36
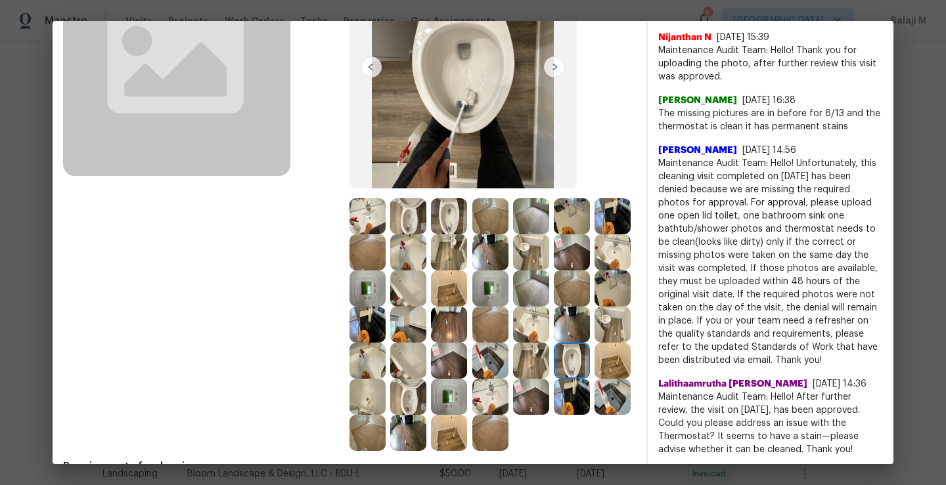
scroll to position [166, 0]
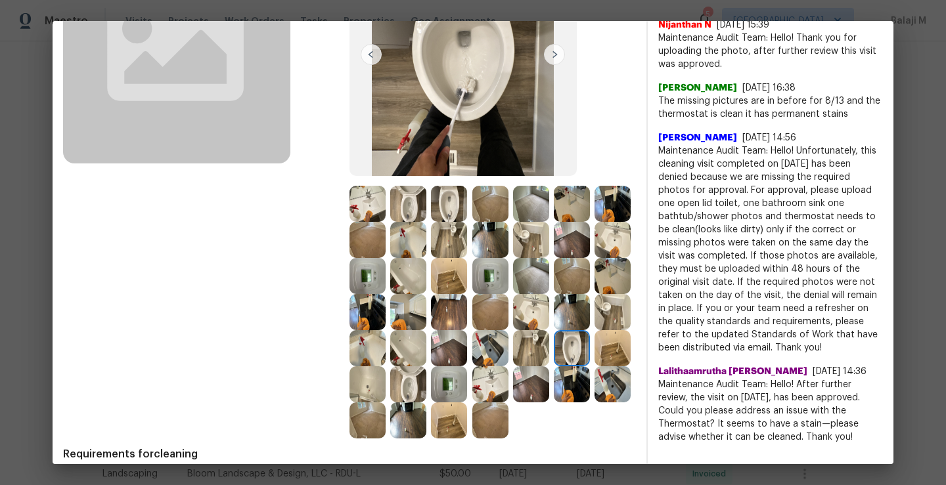
click at [594, 366] on img at bounding box center [612, 348] width 36 height 36
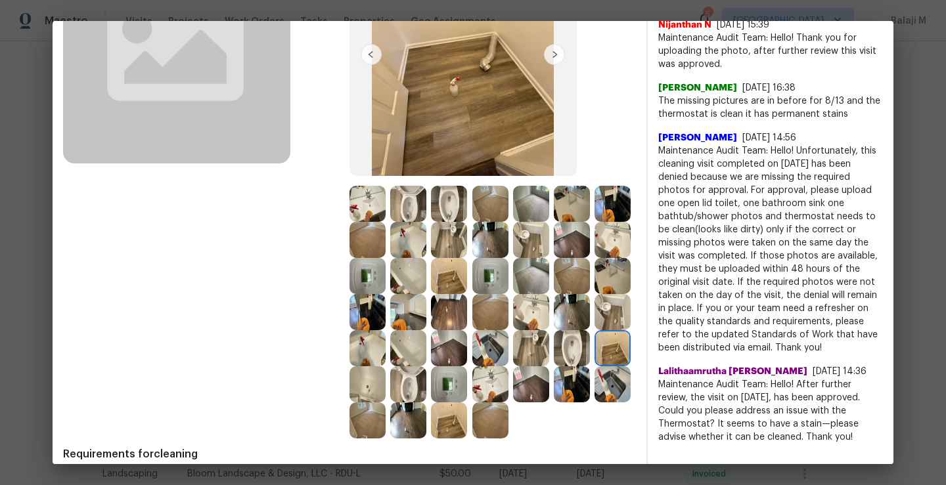
click at [594, 366] on img at bounding box center [612, 348] width 36 height 36
click at [386, 388] on img at bounding box center [367, 384] width 36 height 36
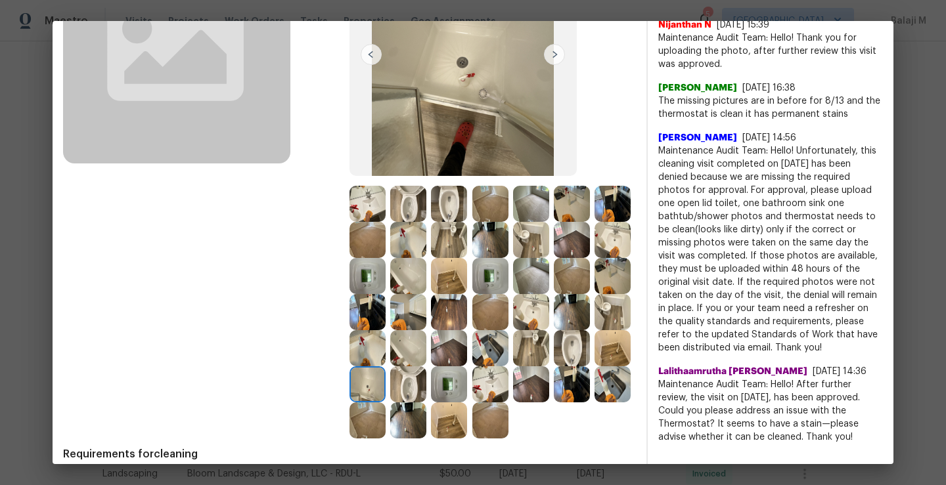
click at [390, 403] on img at bounding box center [408, 384] width 36 height 36
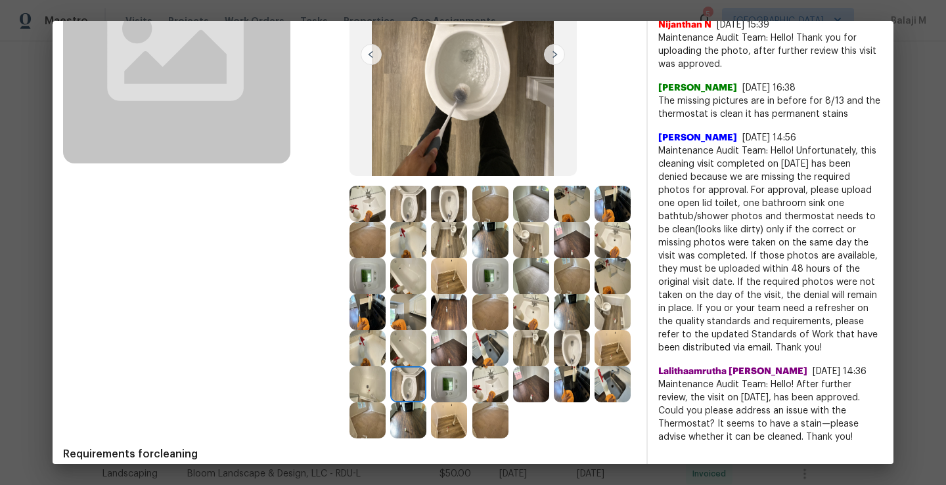
click at [431, 403] on img at bounding box center [449, 384] width 36 height 36
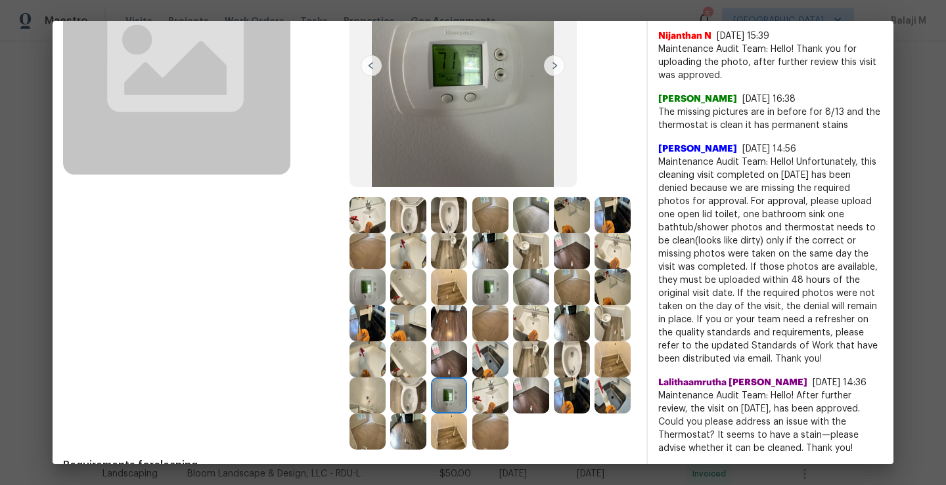
scroll to position [196, 0]
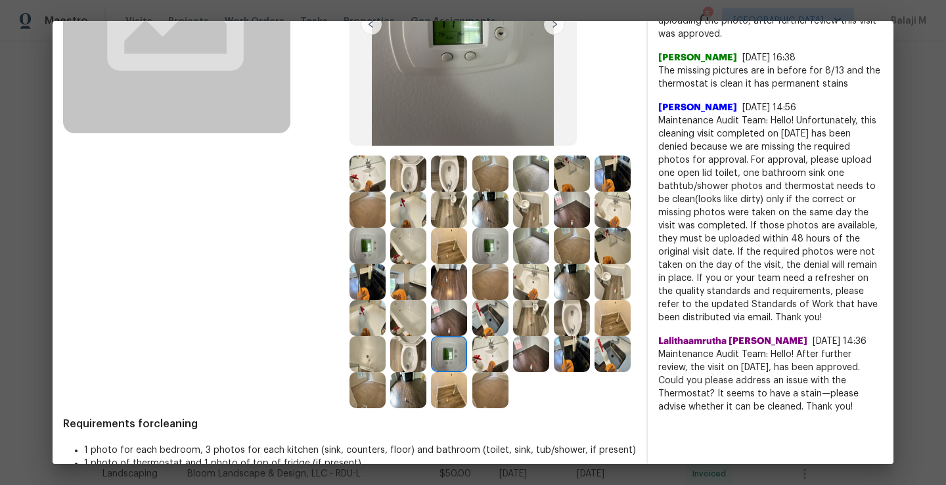
click at [472, 372] on img at bounding box center [490, 354] width 36 height 36
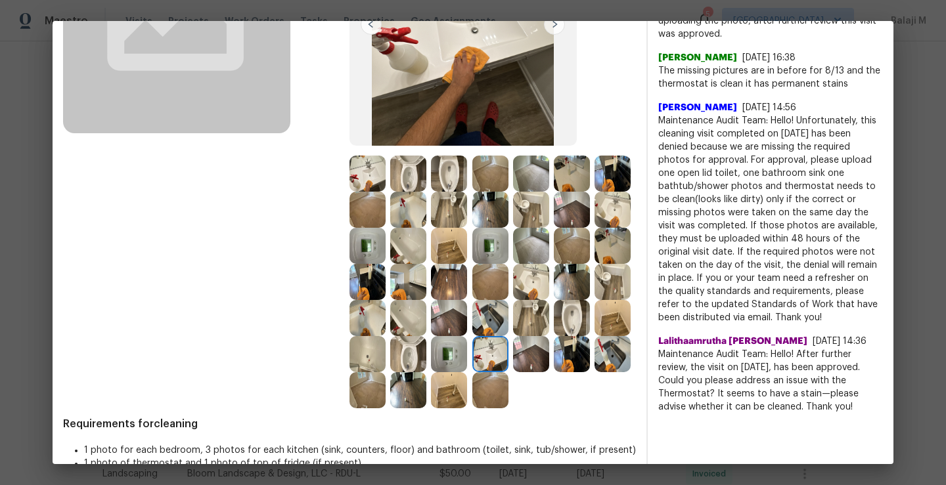
click at [513, 372] on img at bounding box center [531, 354] width 36 height 36
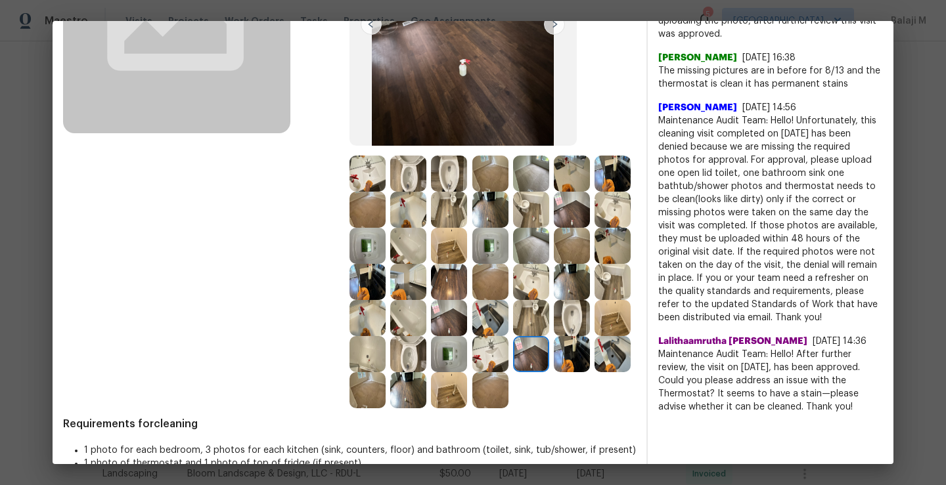
click at [513, 372] on img at bounding box center [531, 354] width 36 height 36
click at [554, 372] on img at bounding box center [572, 354] width 36 height 36
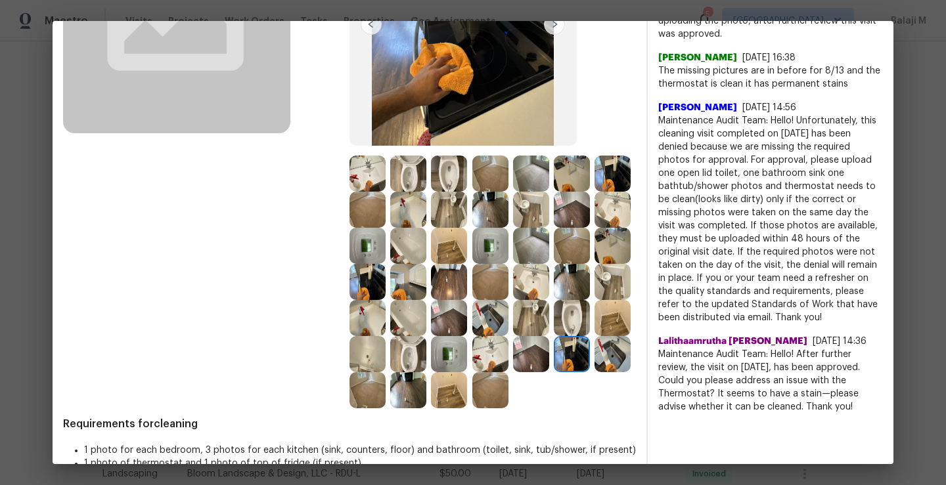
click at [594, 372] on img at bounding box center [612, 354] width 36 height 36
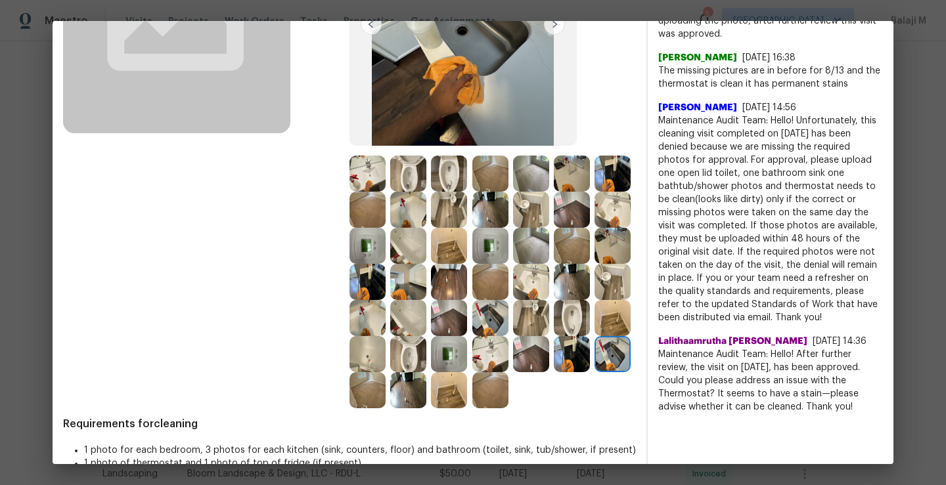
click at [366, 409] on img at bounding box center [367, 390] width 36 height 36
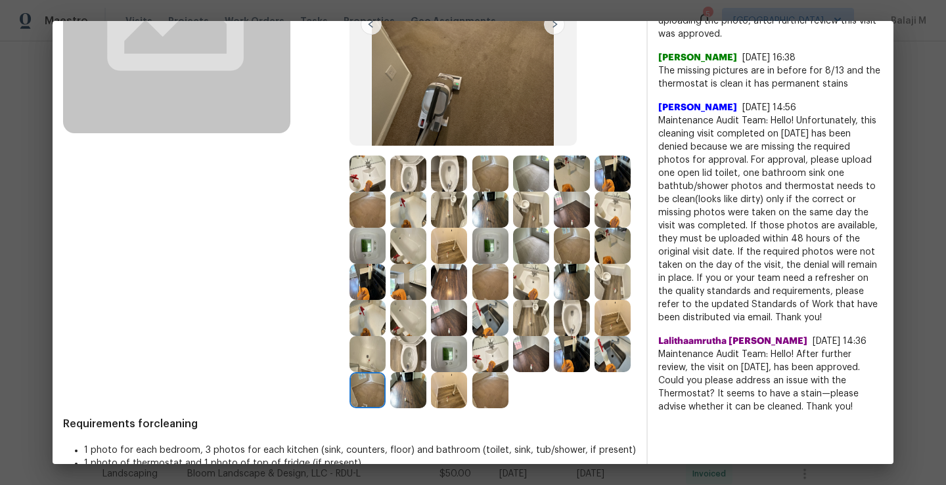
click at [407, 409] on img at bounding box center [408, 390] width 36 height 36
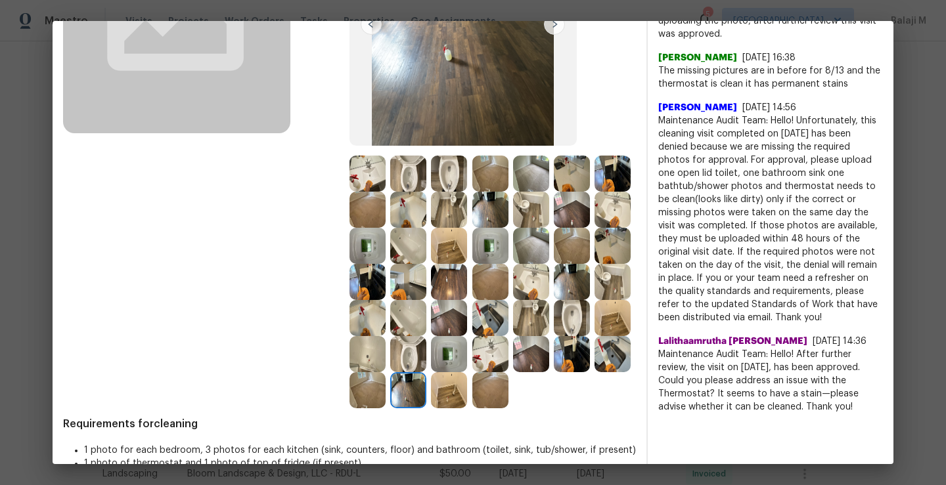
click at [439, 409] on img at bounding box center [449, 390] width 36 height 36
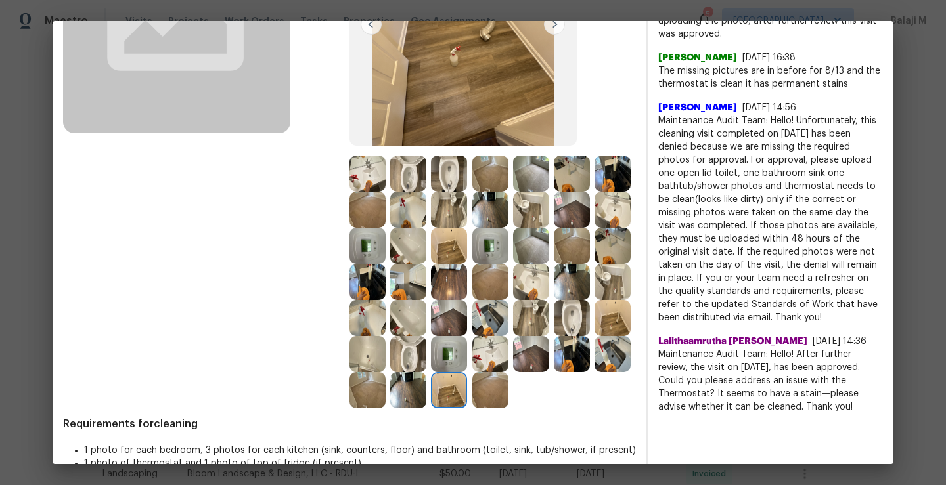
click at [490, 409] on img at bounding box center [490, 390] width 36 height 36
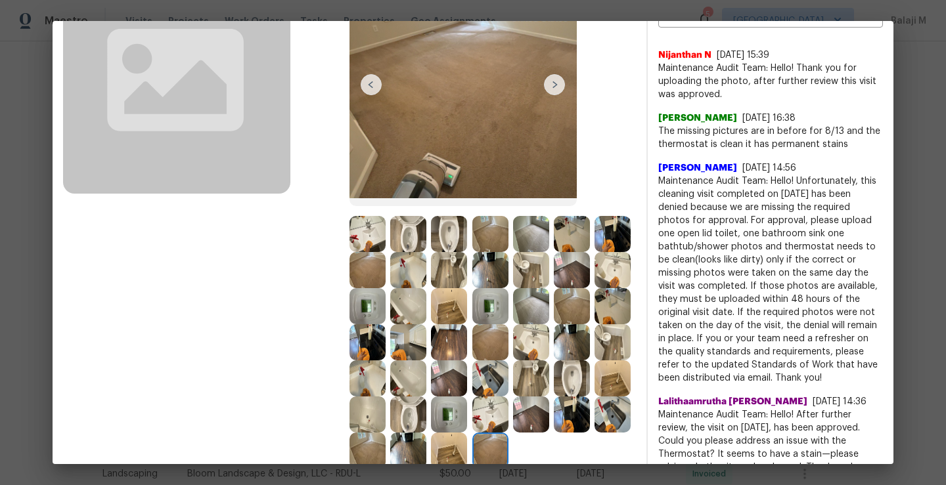
click at [431, 325] on div at bounding box center [410, 342] width 41 height 36
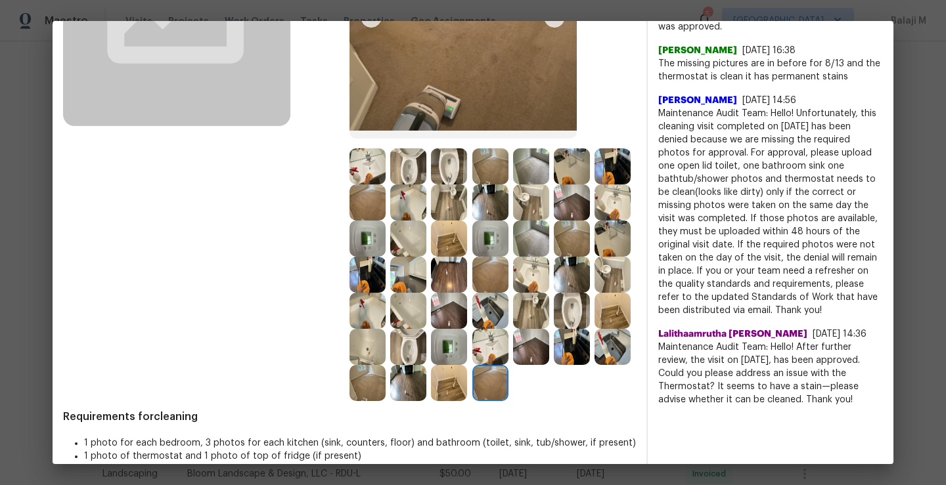
scroll to position [216, 0]
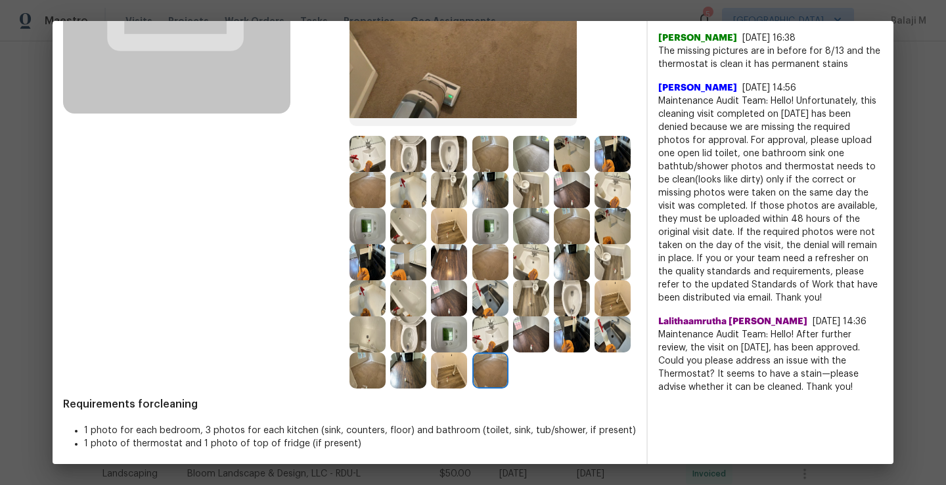
click at [432, 389] on img at bounding box center [449, 371] width 36 height 36
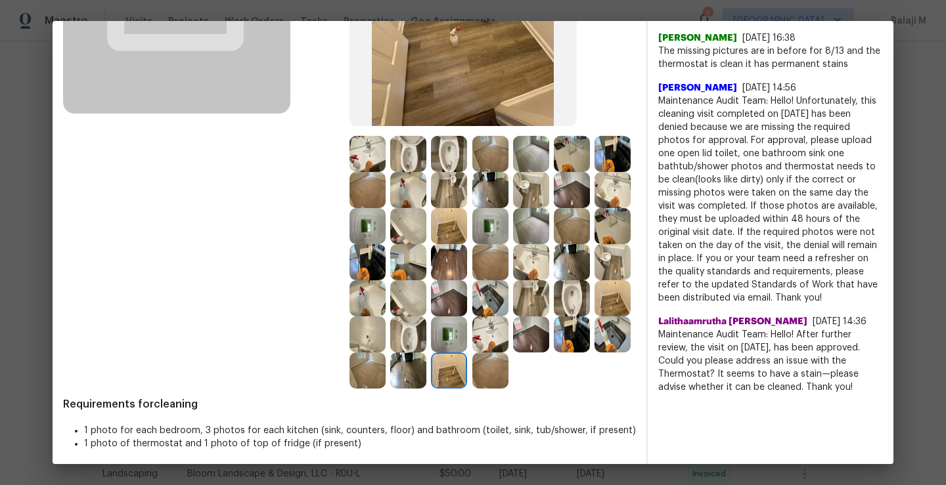
click at [404, 389] on img at bounding box center [408, 371] width 36 height 36
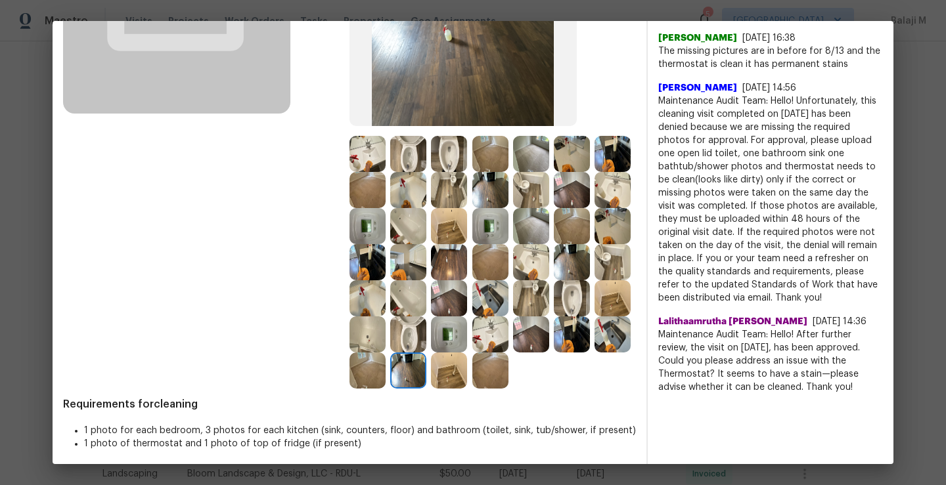
click at [382, 389] on div at bounding box center [369, 371] width 41 height 36
click at [345, 166] on div "Before" at bounding box center [206, 126] width 286 height 523
click at [366, 162] on img at bounding box center [367, 154] width 36 height 36
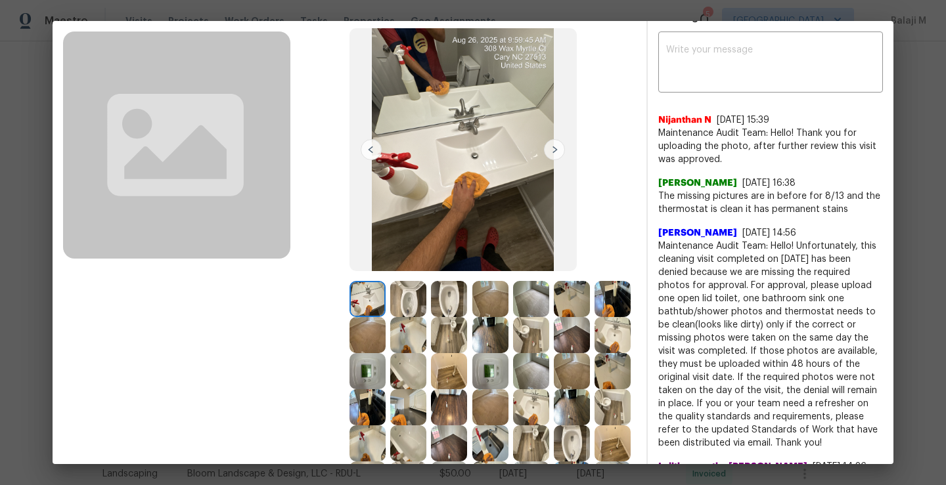
scroll to position [74, 0]
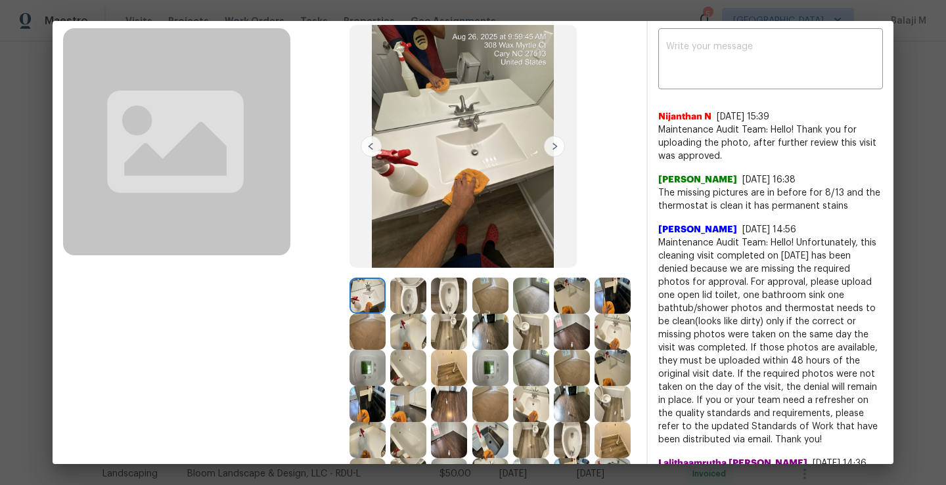
click at [400, 282] on img at bounding box center [408, 296] width 36 height 36
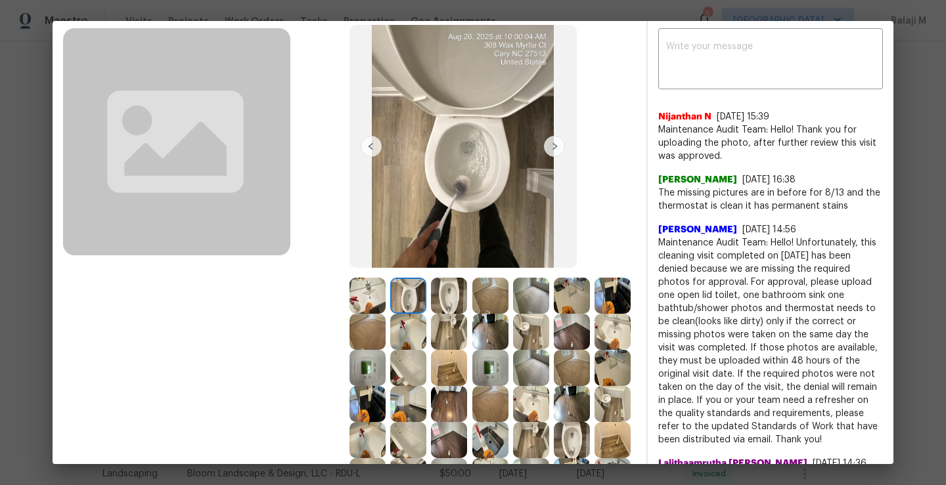
click at [441, 296] on img at bounding box center [449, 296] width 36 height 36
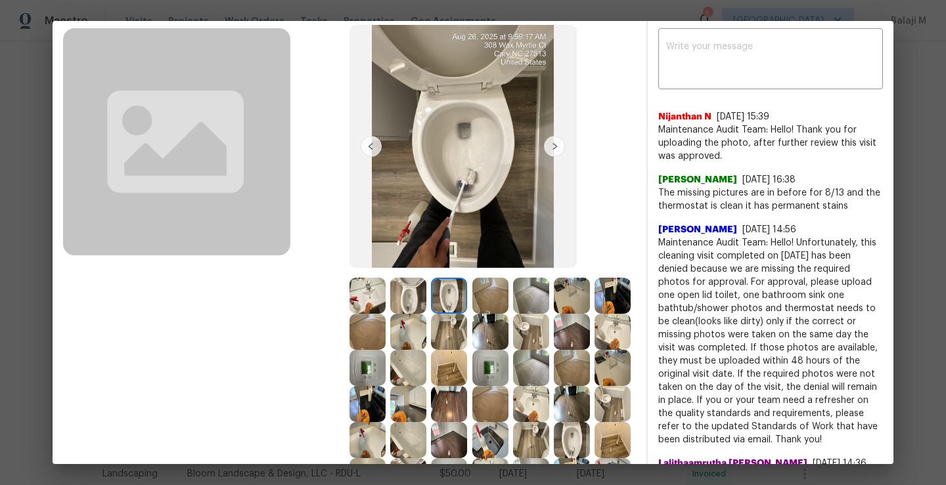
click at [441, 295] on img at bounding box center [449, 296] width 36 height 36
click at [472, 289] on img at bounding box center [490, 296] width 36 height 36
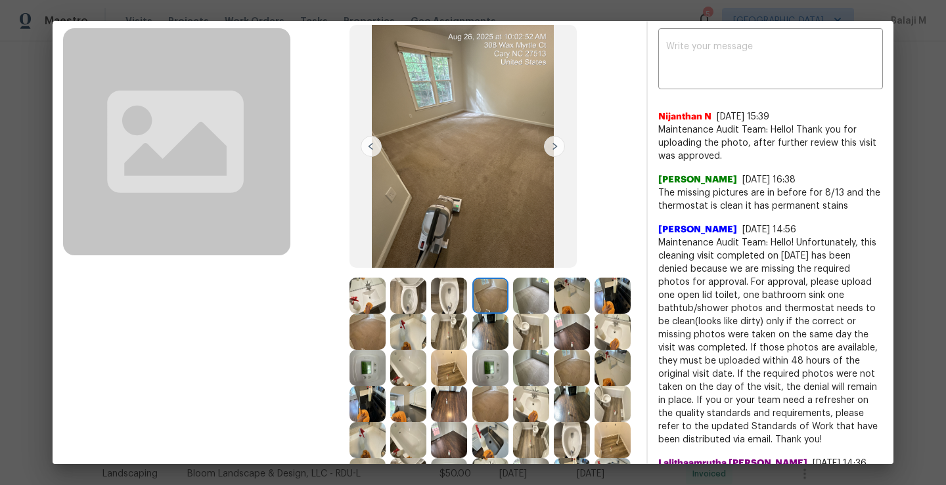
click at [463, 298] on img at bounding box center [449, 296] width 36 height 36
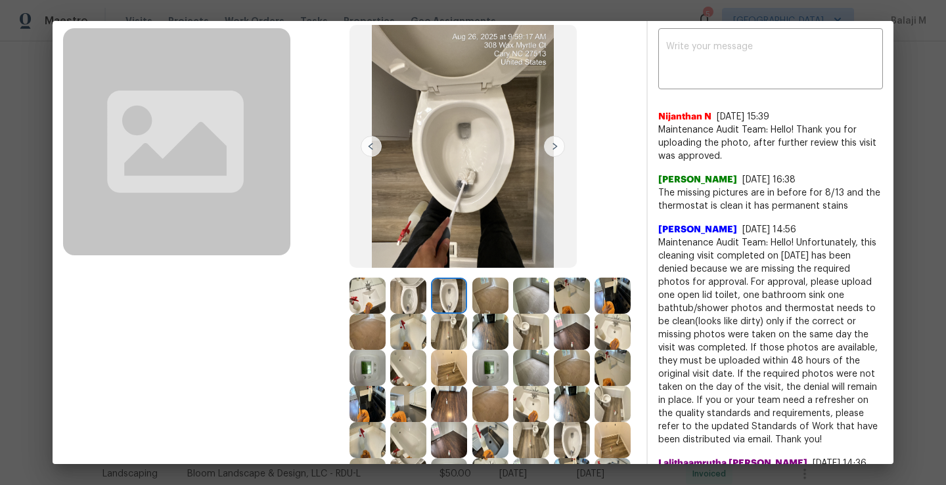
click at [481, 299] on img at bounding box center [490, 296] width 36 height 36
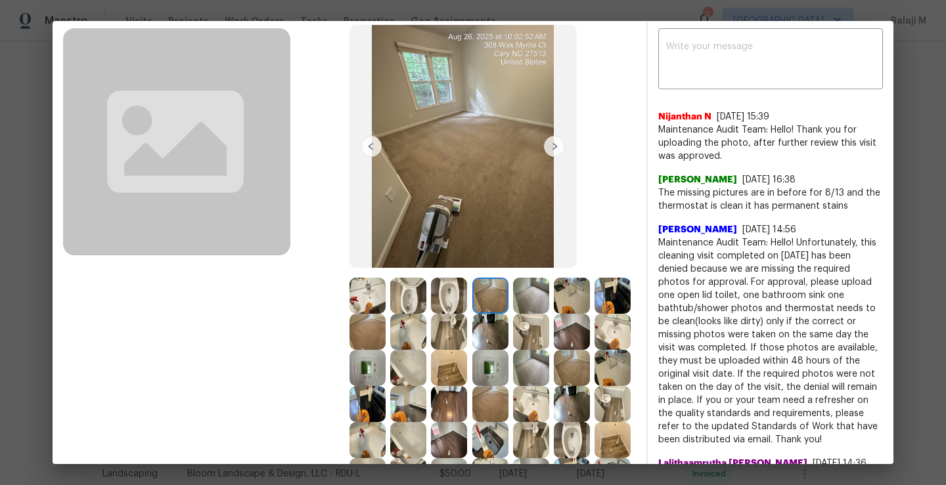
click at [527, 298] on img at bounding box center [531, 296] width 36 height 36
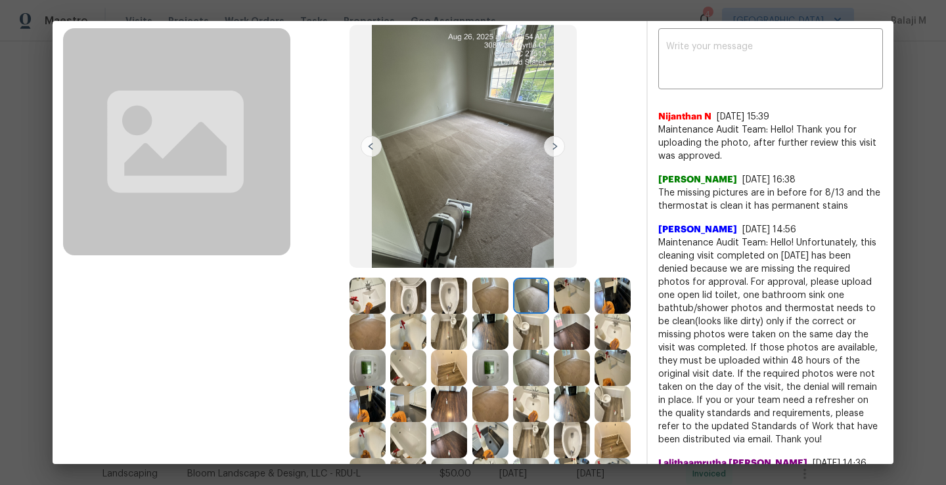
click at [563, 299] on img at bounding box center [572, 296] width 36 height 36
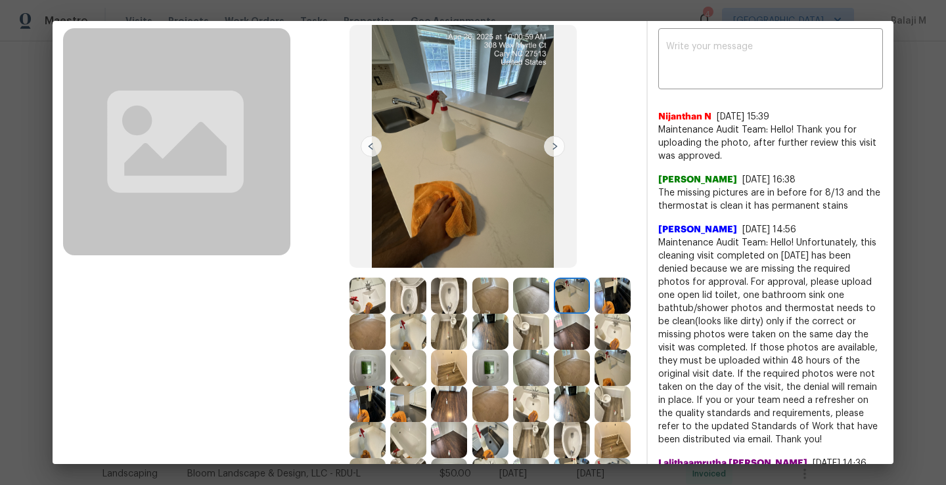
click at [594, 314] on img at bounding box center [612, 296] width 36 height 36
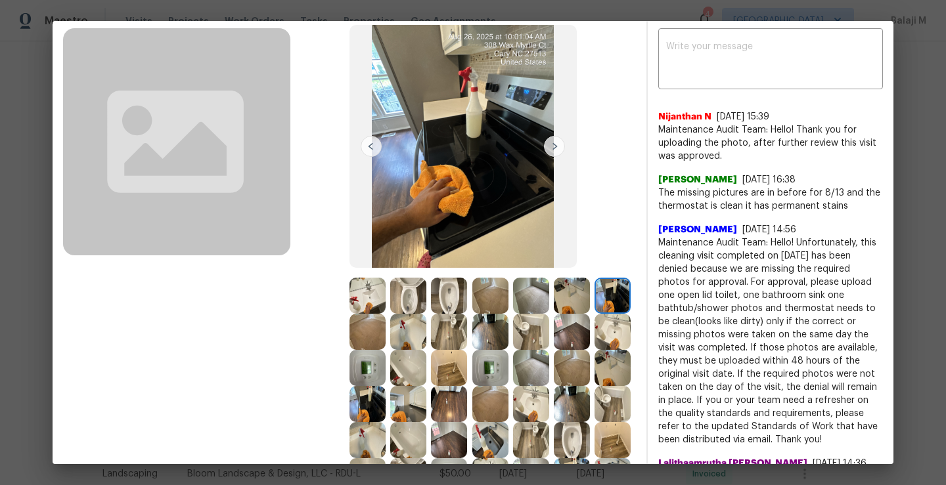
click at [386, 339] on img at bounding box center [367, 332] width 36 height 36
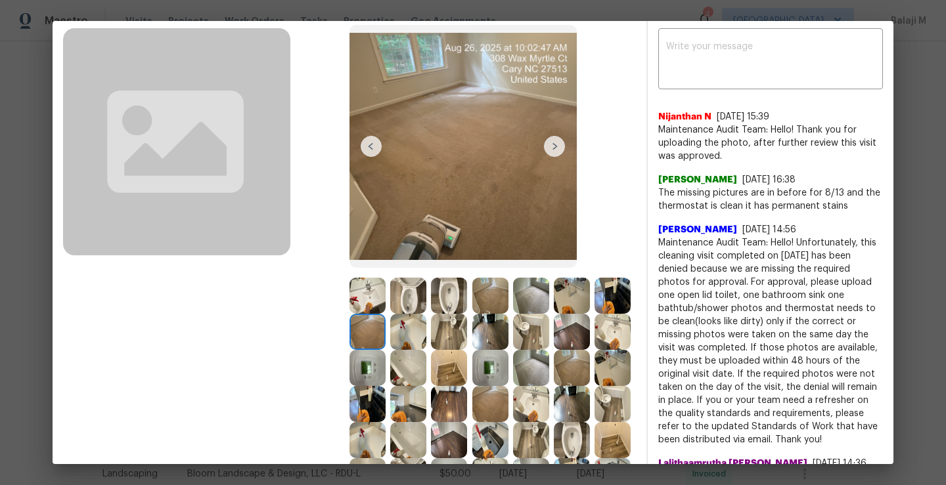
click at [390, 341] on div at bounding box center [369, 332] width 41 height 36
click at [426, 344] on img at bounding box center [408, 332] width 36 height 36
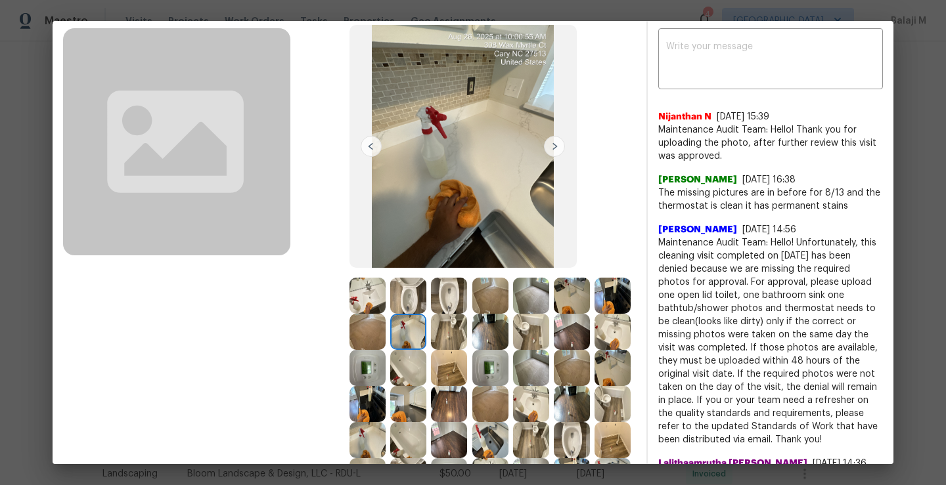
click at [467, 343] on img at bounding box center [449, 332] width 36 height 36
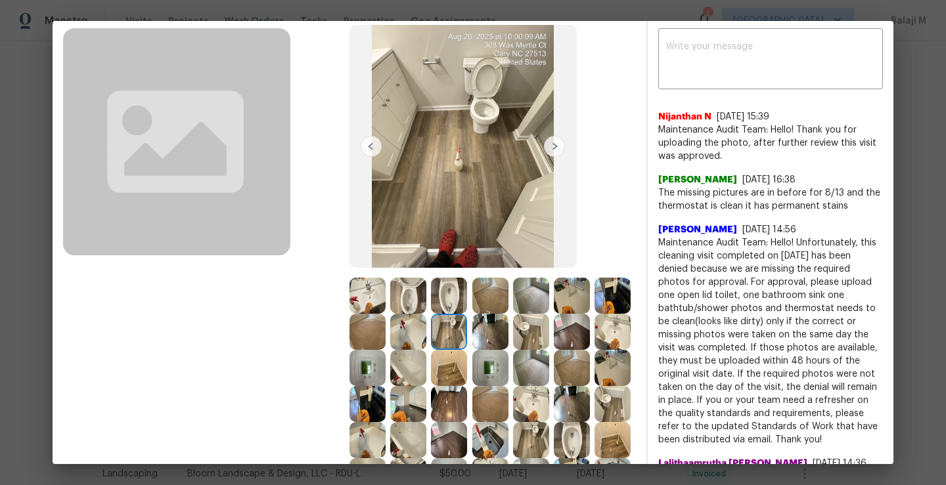
click at [508, 340] on img at bounding box center [490, 332] width 36 height 36
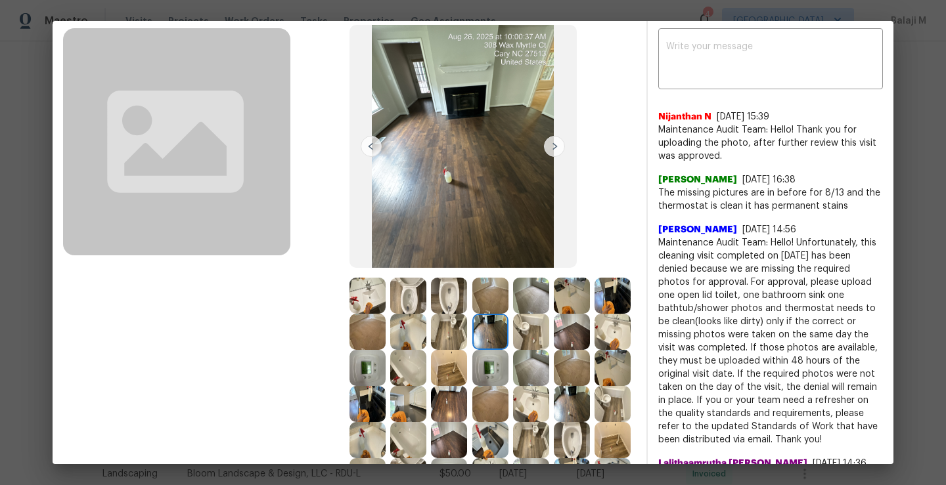
click at [390, 384] on div at bounding box center [369, 368] width 41 height 36
click at [386, 376] on img at bounding box center [367, 368] width 36 height 36
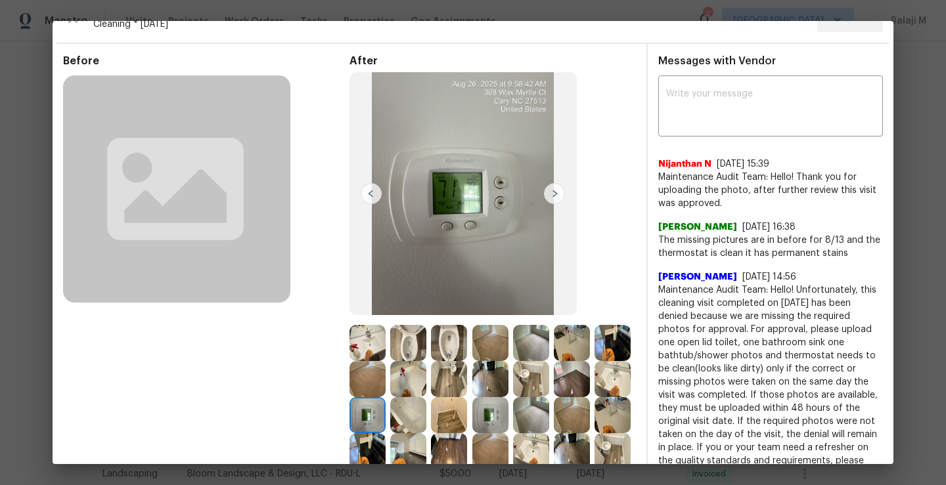
scroll to position [0, 0]
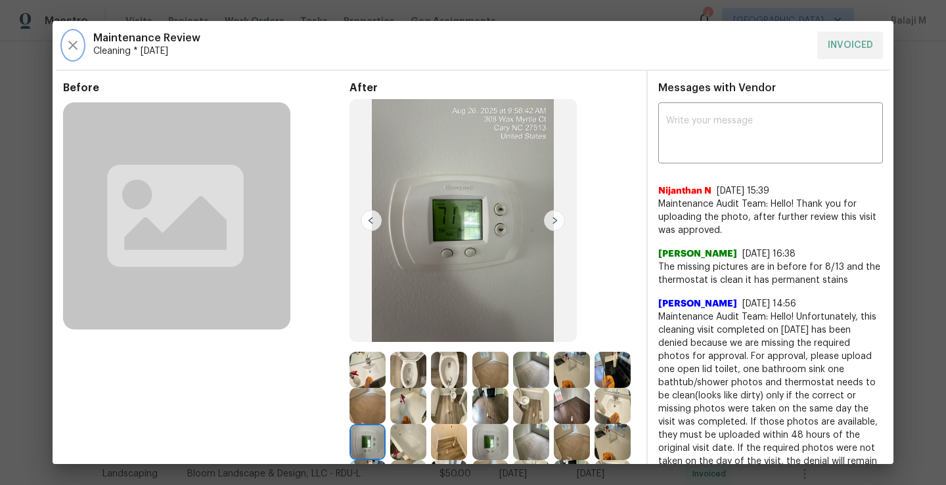
click at [74, 45] on icon "button" at bounding box center [72, 45] width 9 height 9
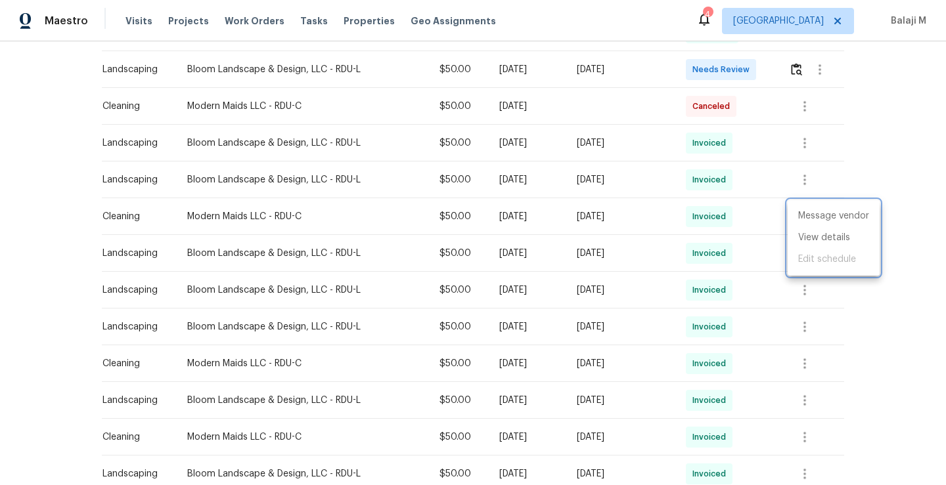
click at [558, 220] on div at bounding box center [473, 242] width 946 height 485
click at [590, 117] on td at bounding box center [620, 106] width 109 height 37
click at [736, 114] on div "Canceled" at bounding box center [711, 106] width 51 height 21
click at [644, 219] on div "[DATE]" at bounding box center [621, 216] width 88 height 13
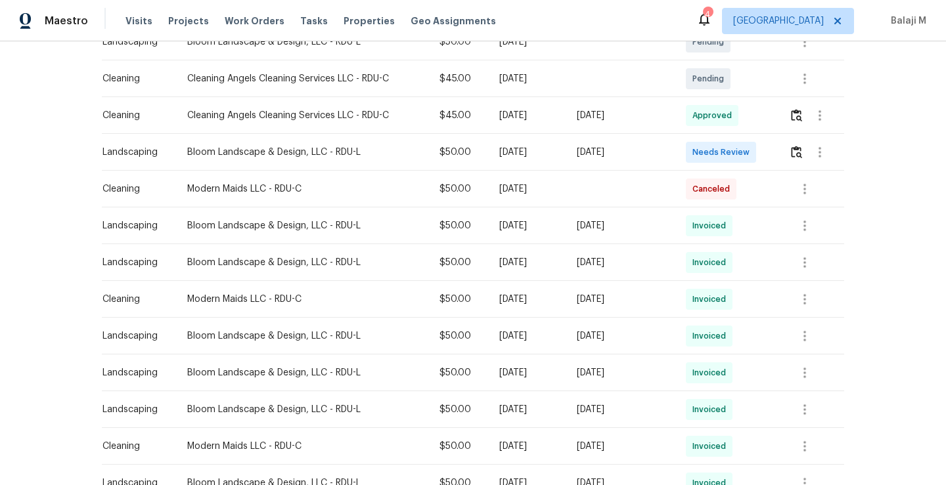
scroll to position [305, 0]
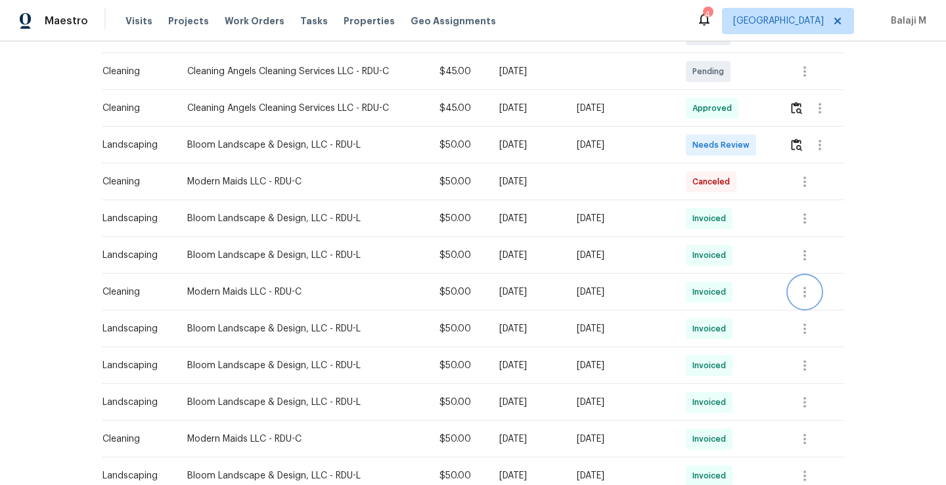
click at [797, 292] on icon "button" at bounding box center [805, 292] width 16 height 16
click at [803, 311] on li "View details" at bounding box center [833, 314] width 92 height 22
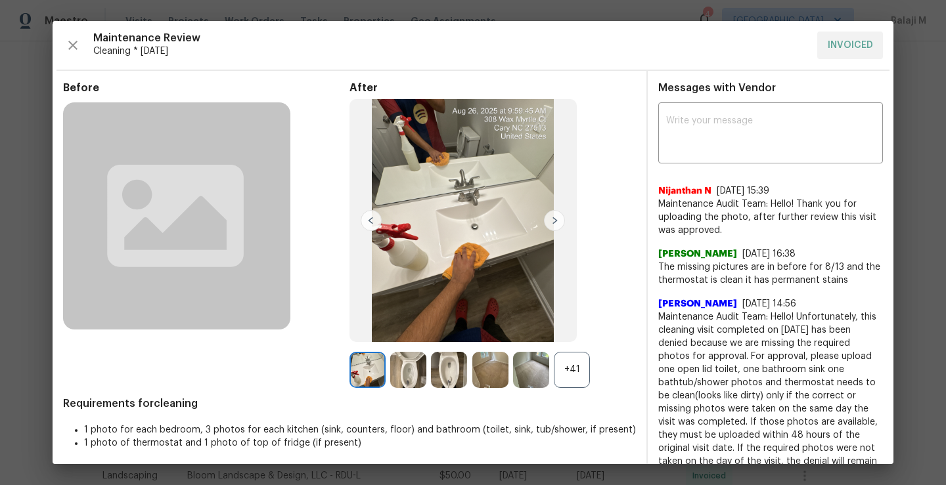
click at [582, 376] on div "+41" at bounding box center [572, 370] width 36 height 36
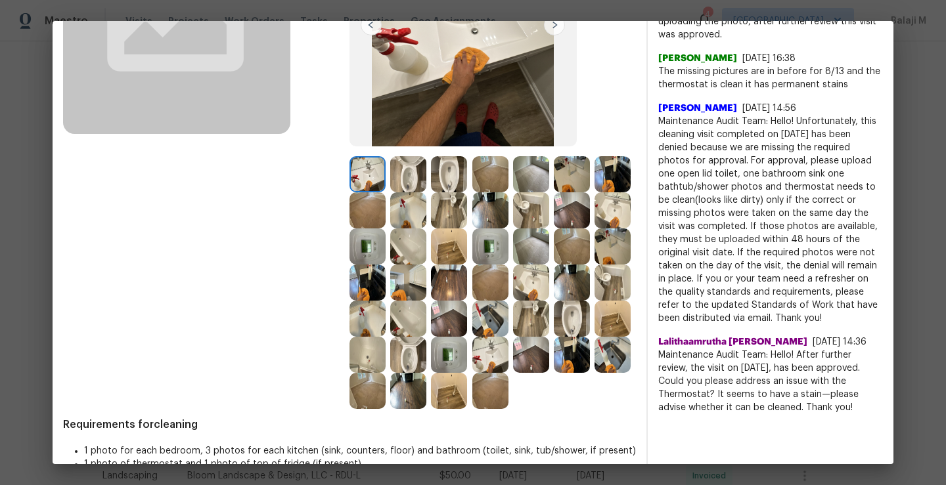
scroll to position [218, 0]
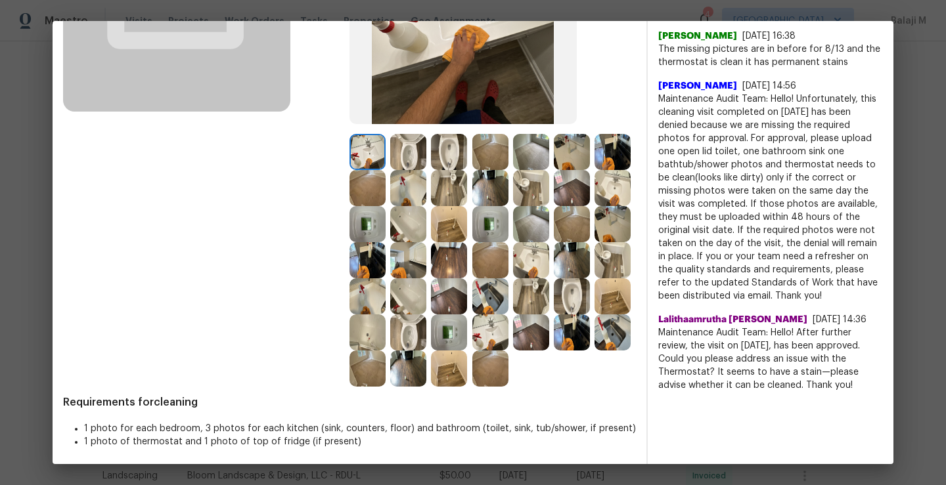
click at [363, 387] on img at bounding box center [367, 369] width 36 height 36
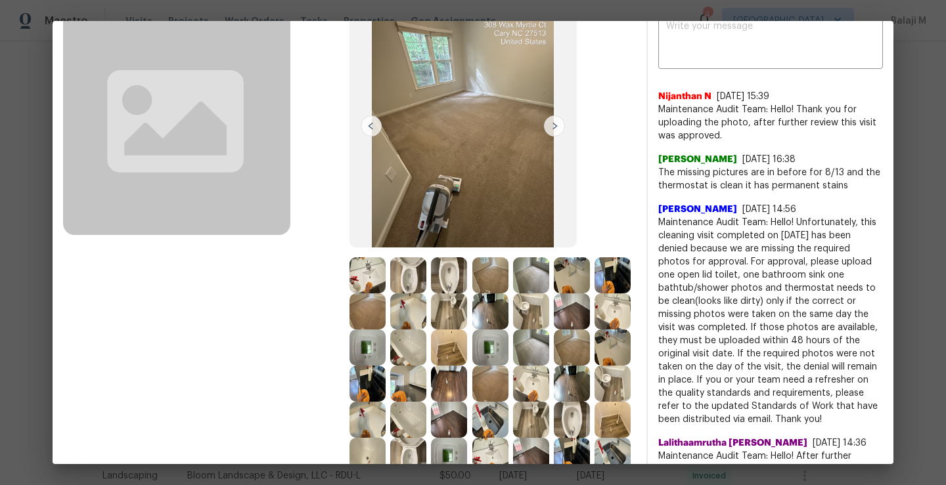
scroll to position [0, 0]
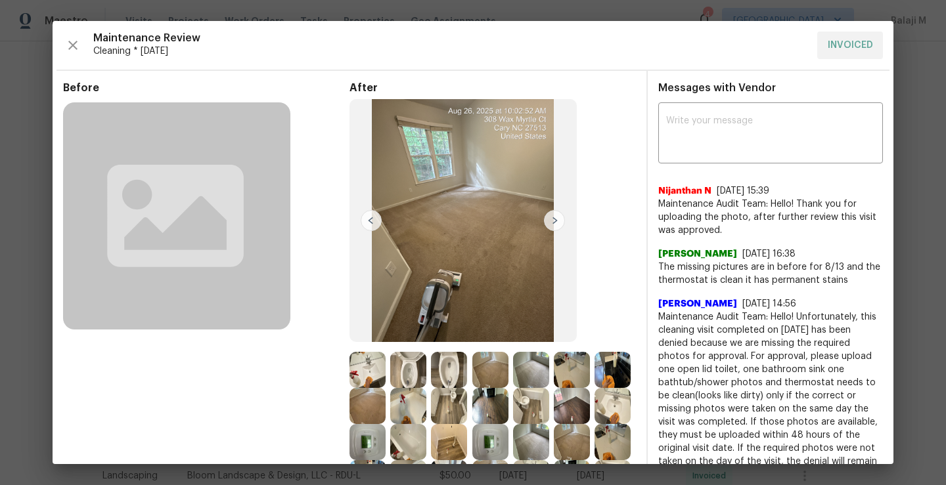
click at [428, 192] on img at bounding box center [462, 220] width 227 height 243
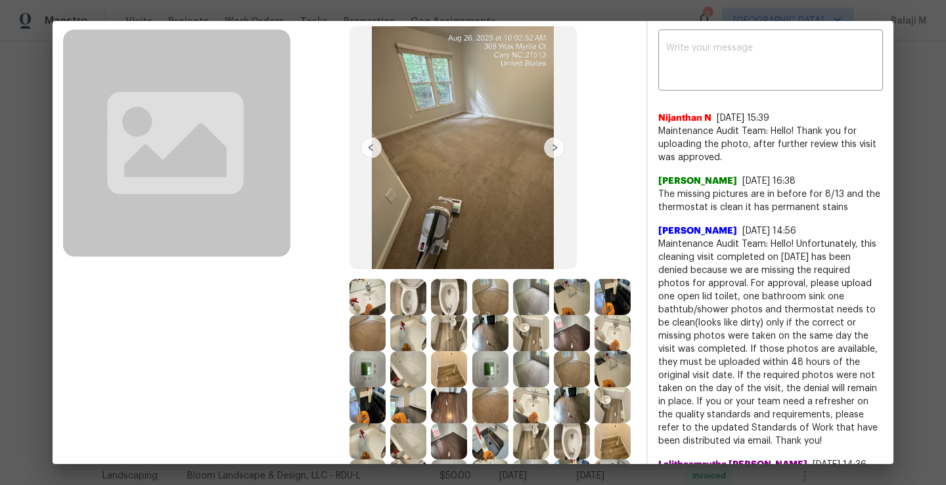
scroll to position [82, 0]
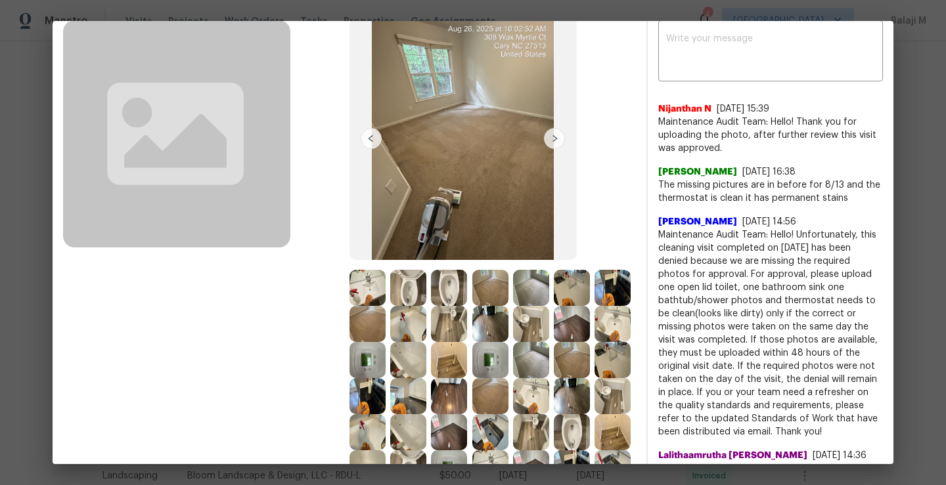
click at [554, 378] on img at bounding box center [572, 360] width 36 height 36
click at [513, 378] on img at bounding box center [531, 360] width 36 height 36
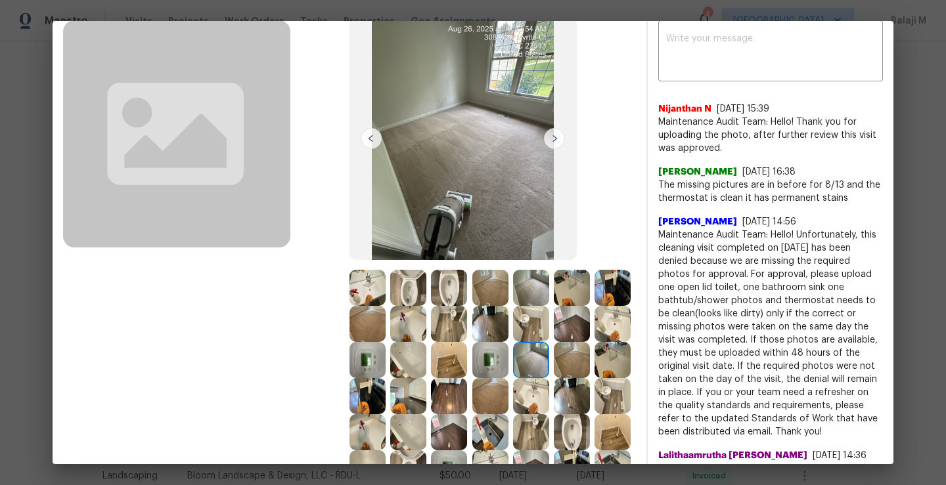
click at [446, 200] on img at bounding box center [462, 138] width 227 height 243
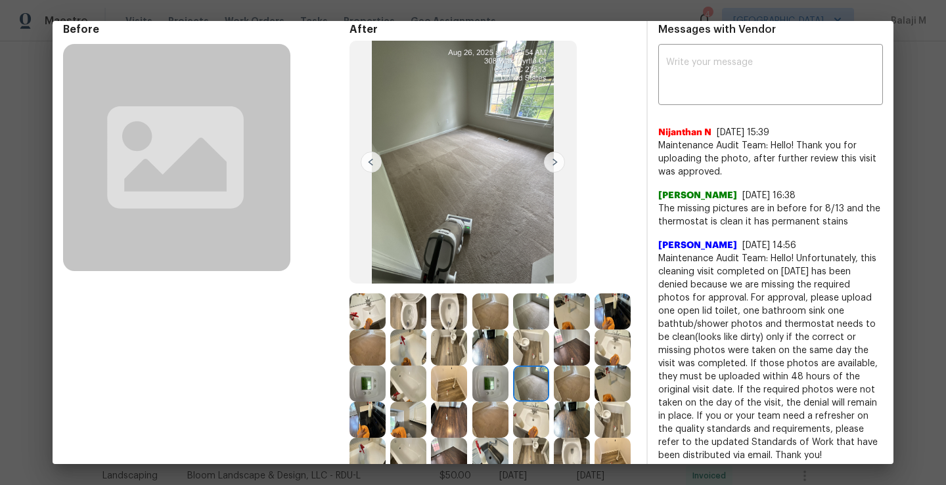
scroll to position [46, 0]
